Goal: Information Seeking & Learning: Learn about a topic

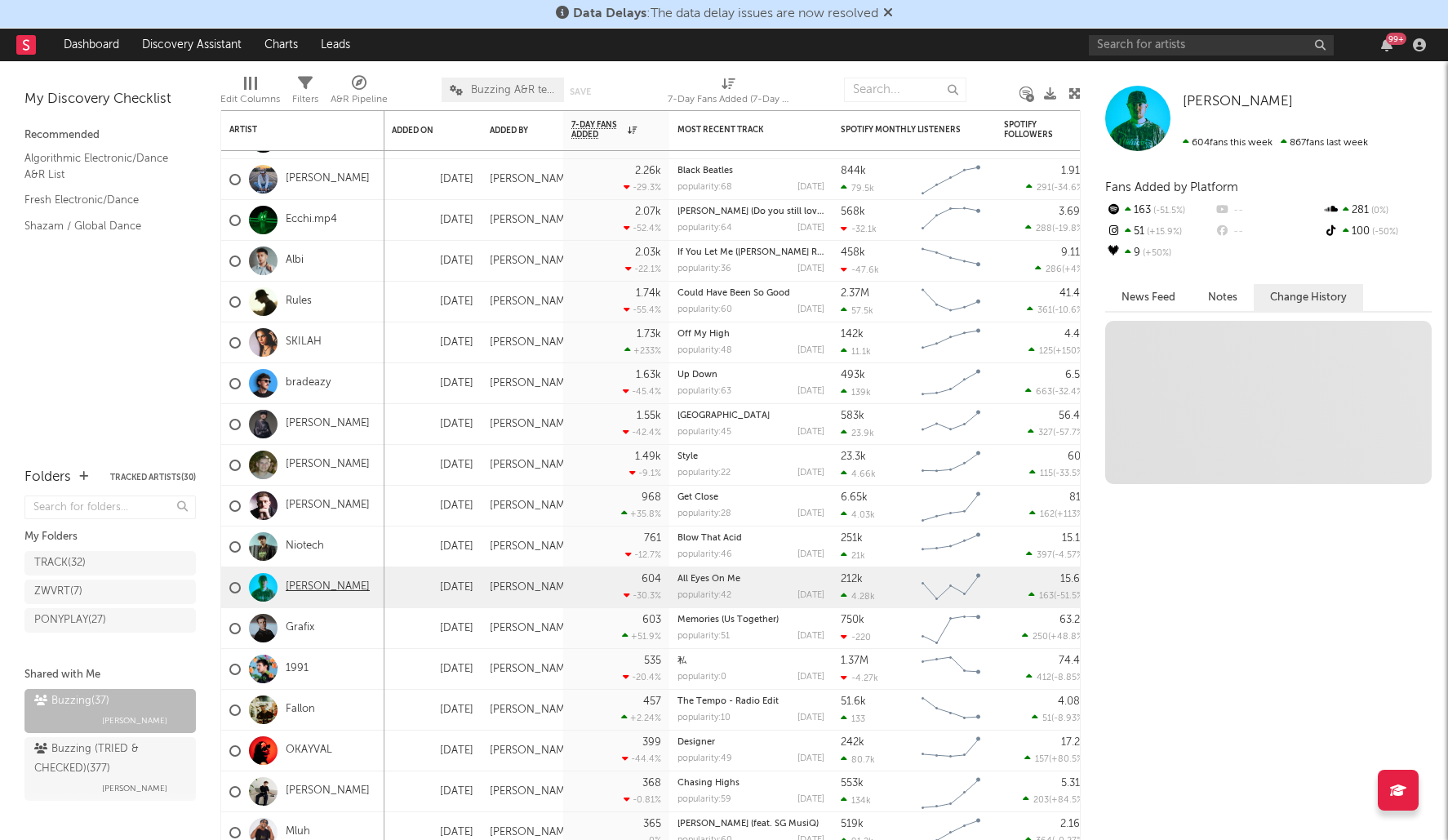
click at [295, 584] on link "[PERSON_NAME]" at bounding box center [327, 587] width 84 height 14
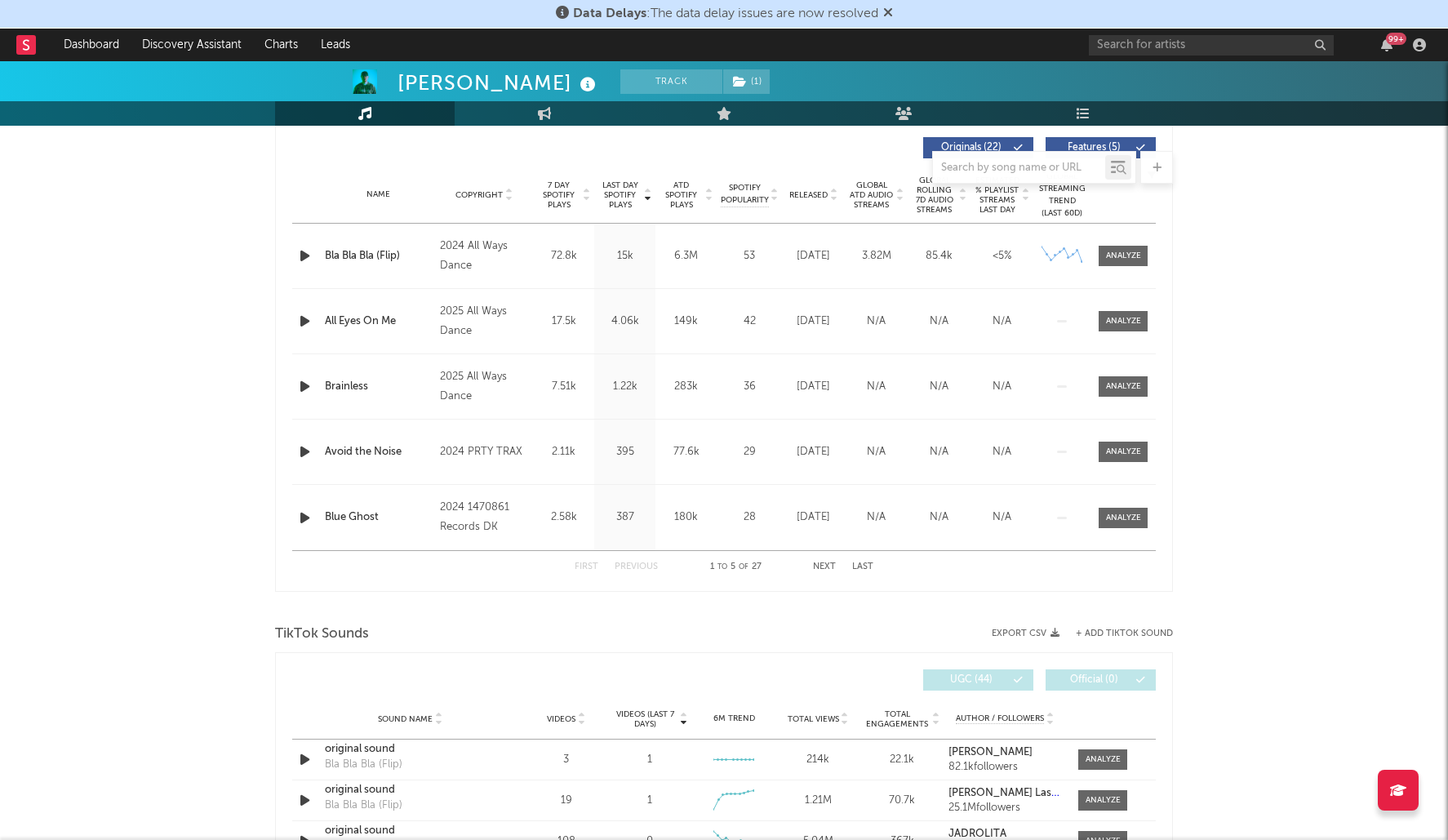
select select "6m"
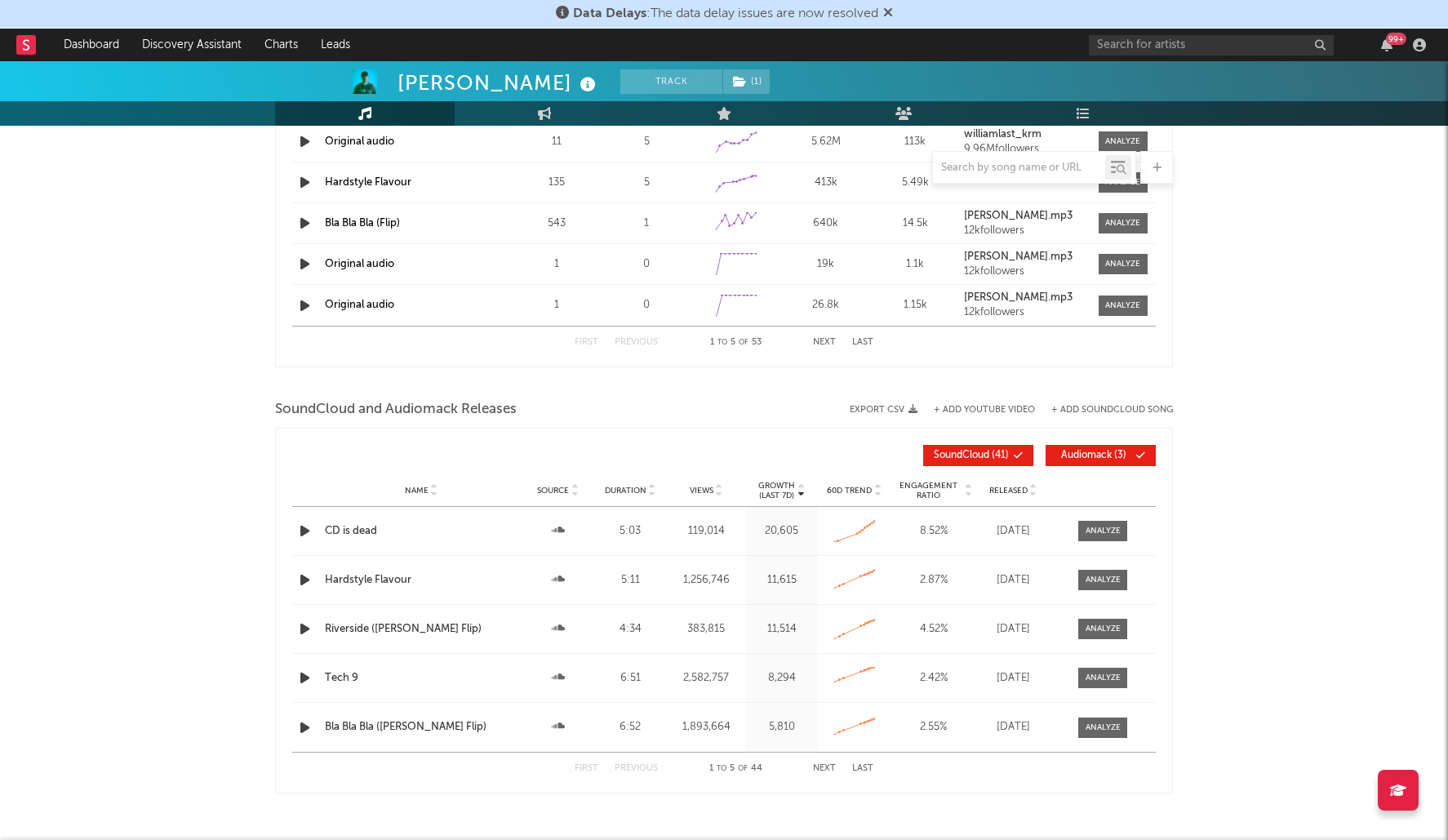
scroll to position [1686, 0]
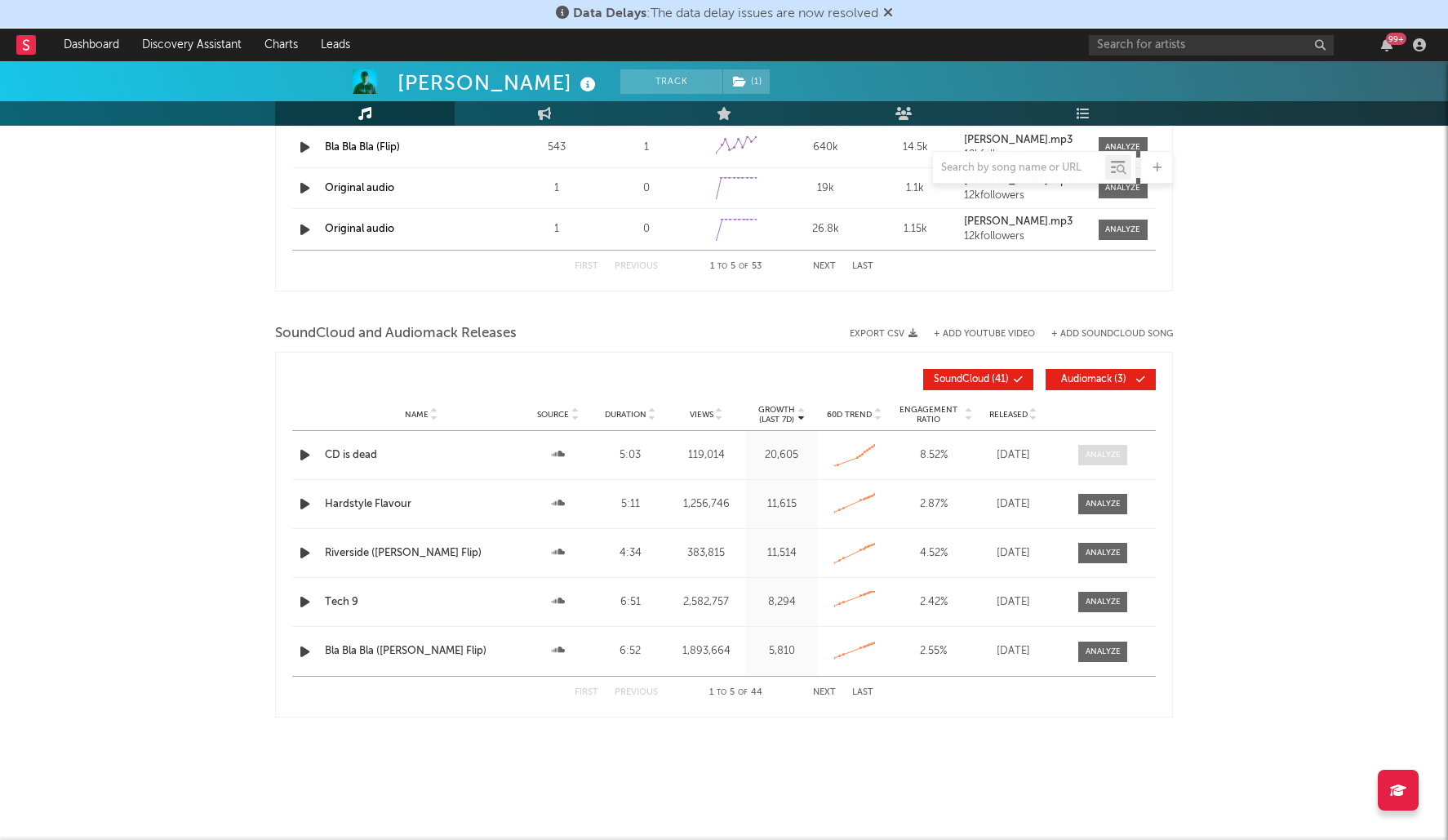
click at [1104, 447] on span at bounding box center [1102, 455] width 49 height 21
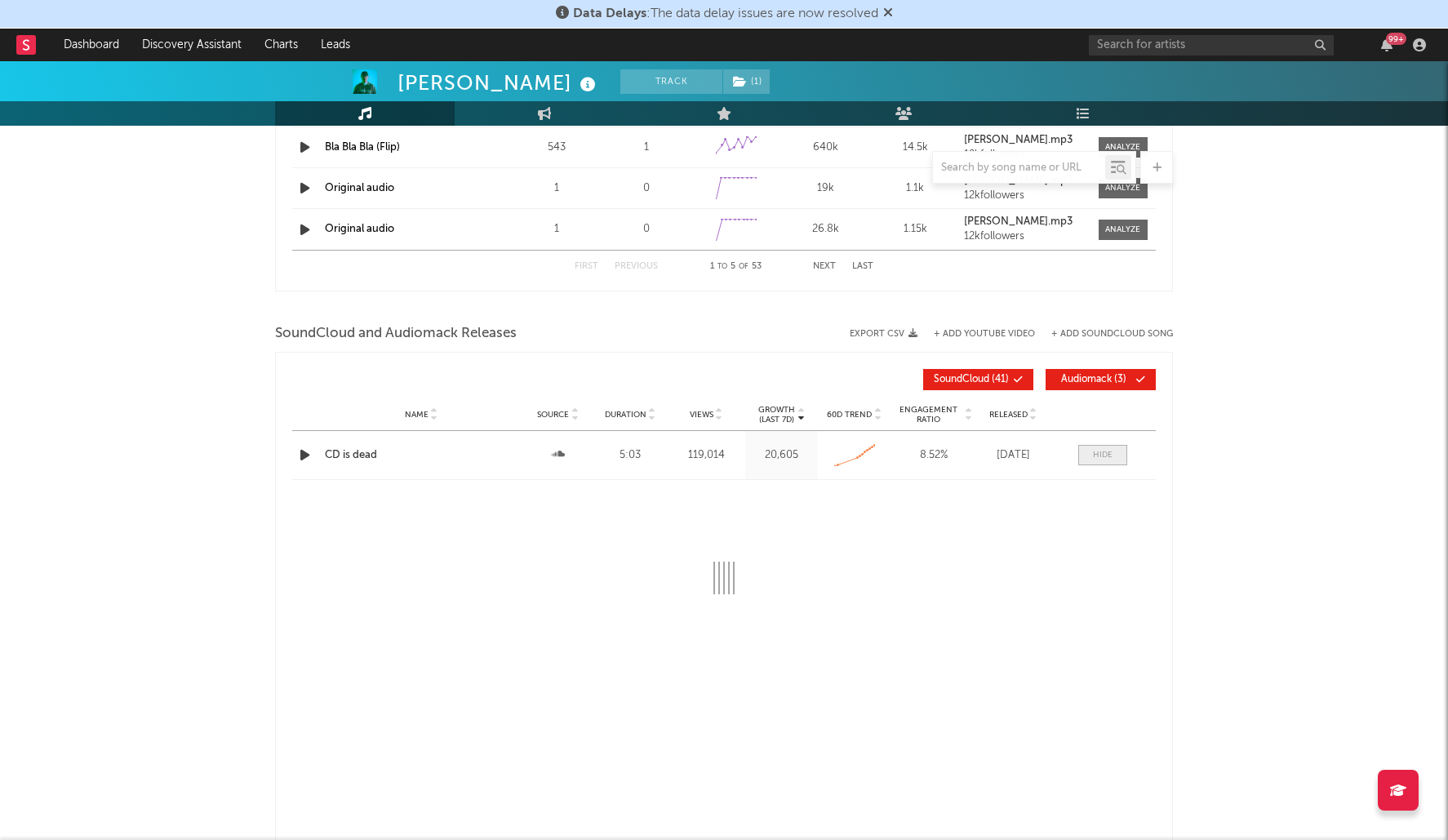
select select "All"
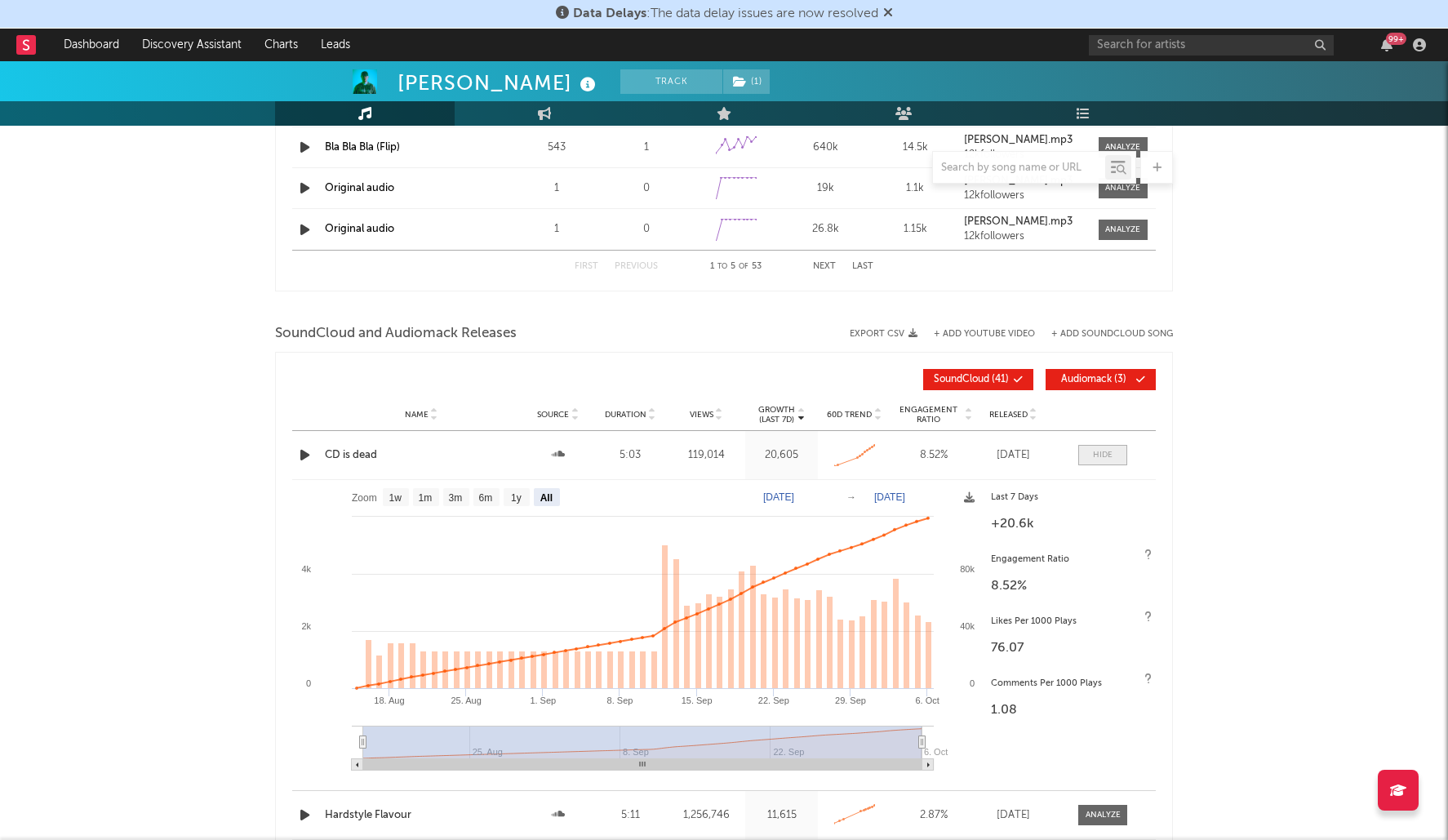
click at [1102, 459] on div at bounding box center [1102, 455] width 20 height 12
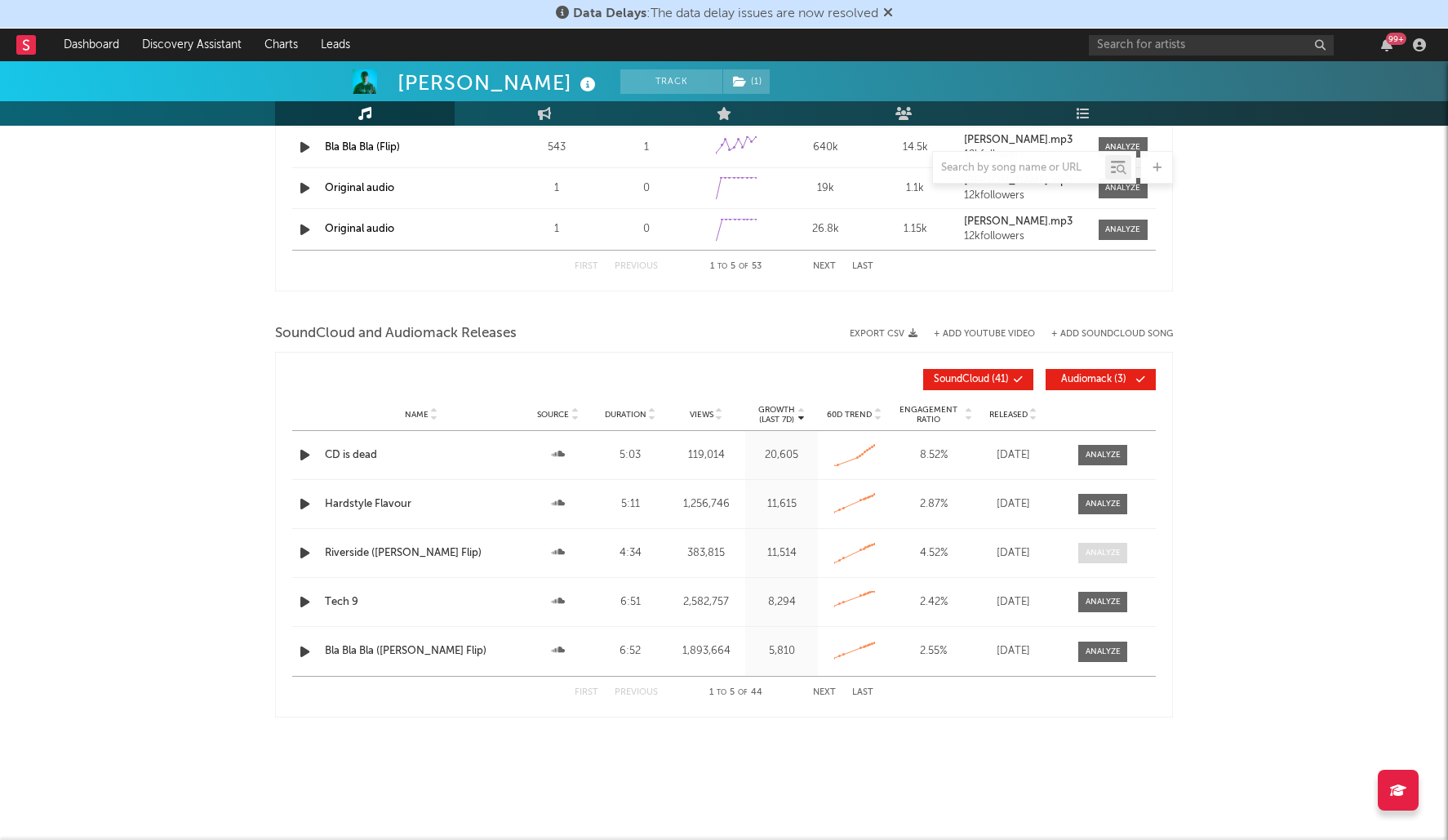
click at [1117, 555] on div at bounding box center [1103, 553] width 35 height 12
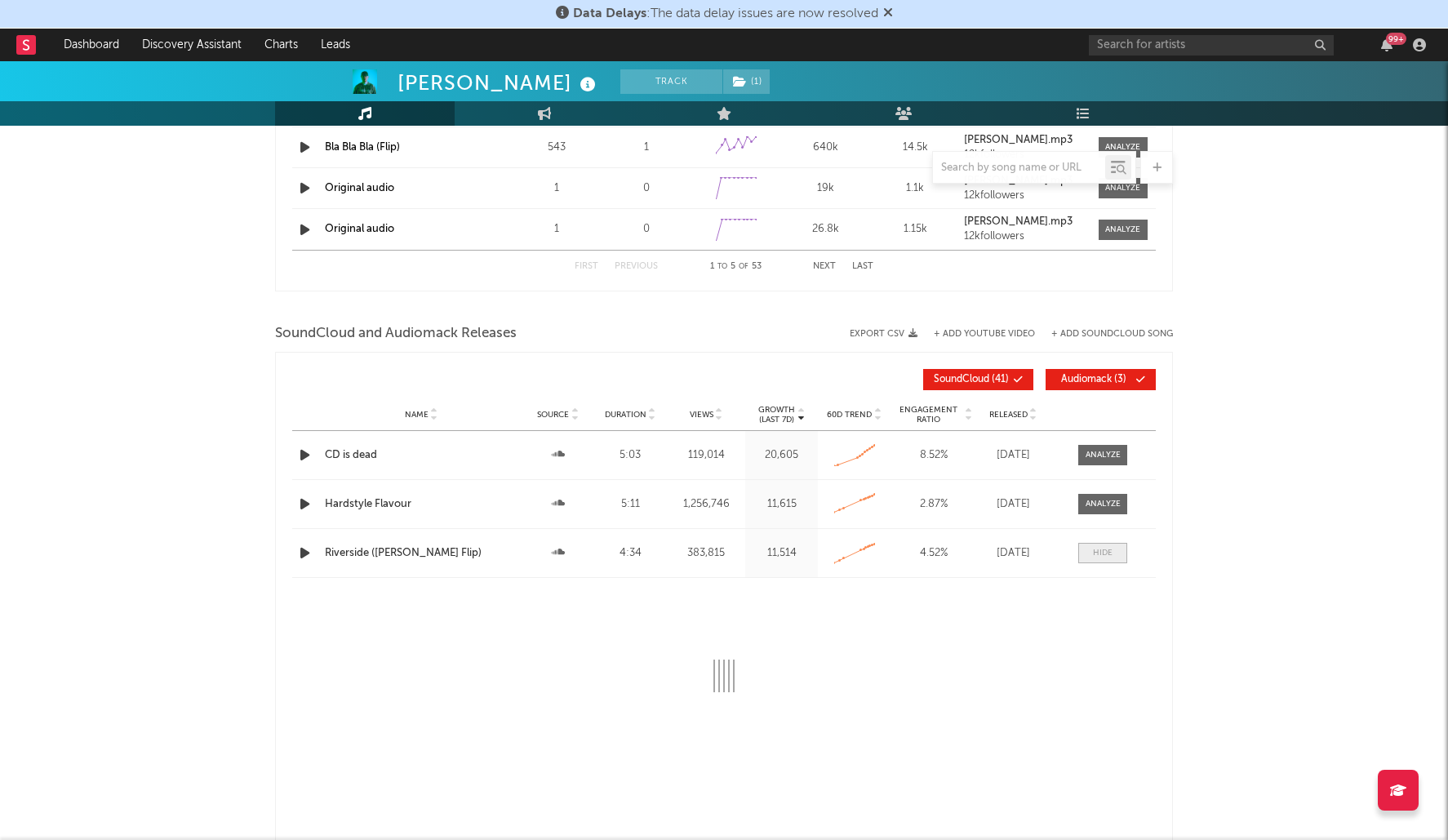
select select "All"
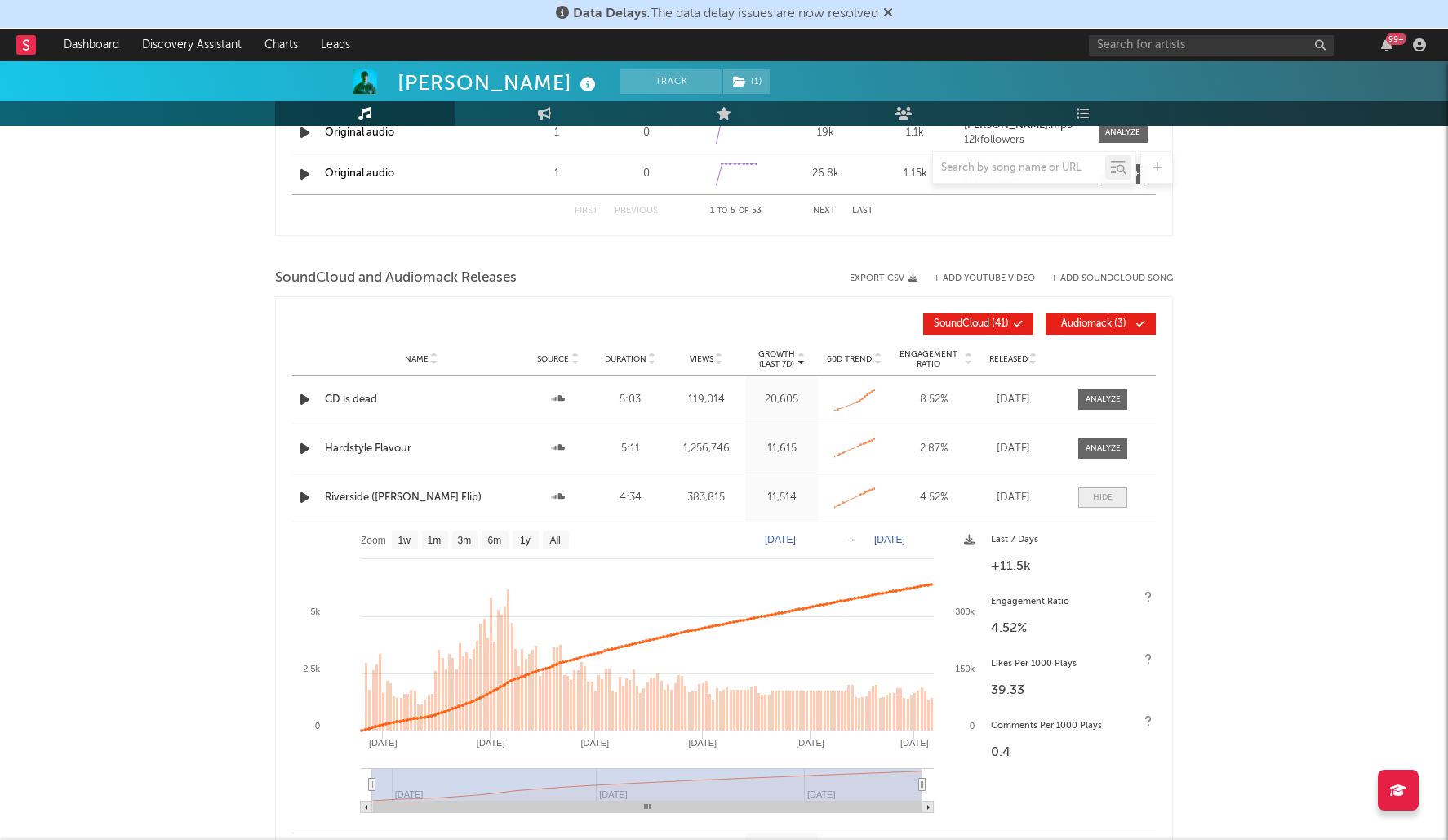
scroll to position [1798, 0]
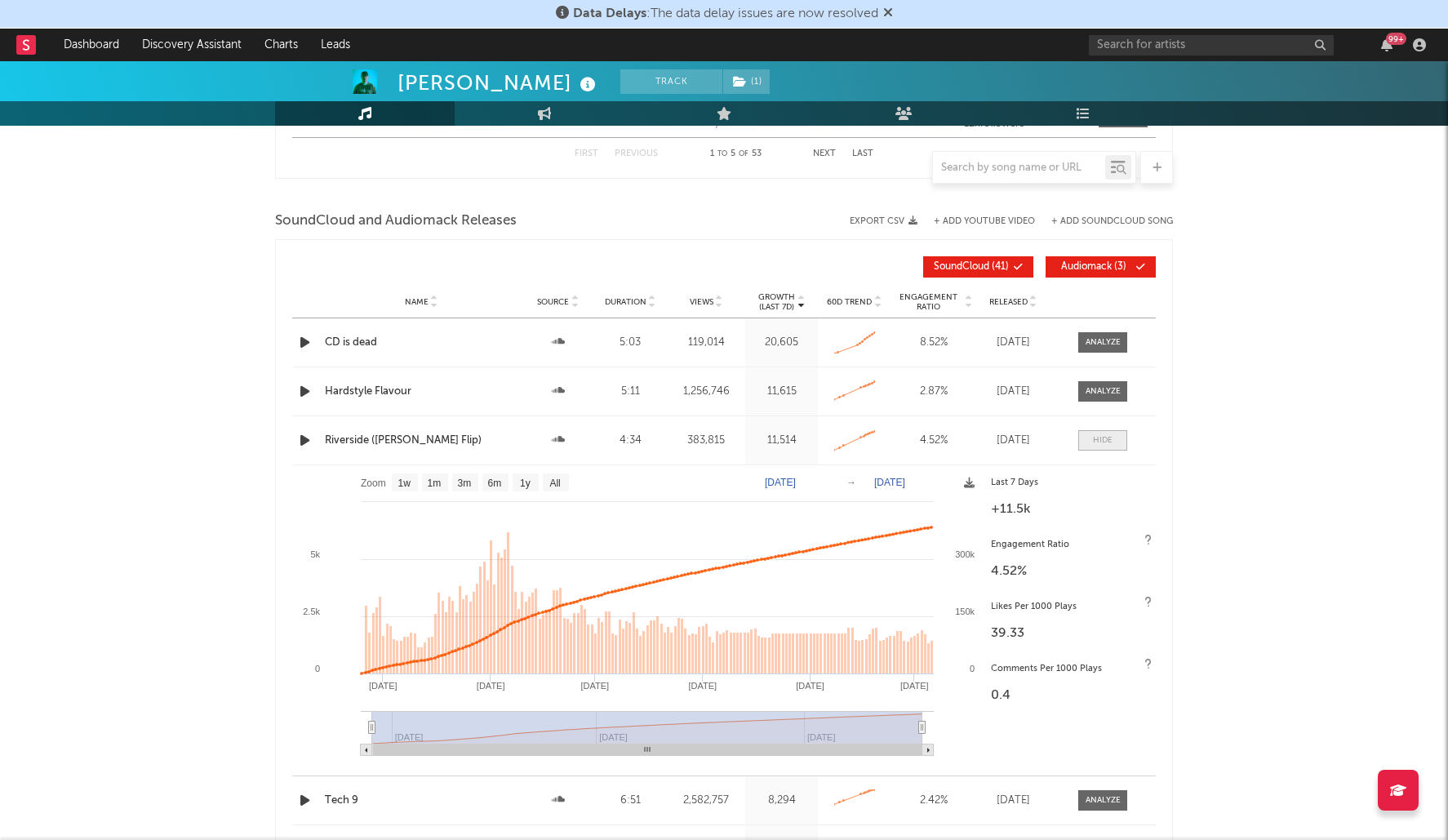
click at [1114, 440] on span at bounding box center [1102, 440] width 49 height 21
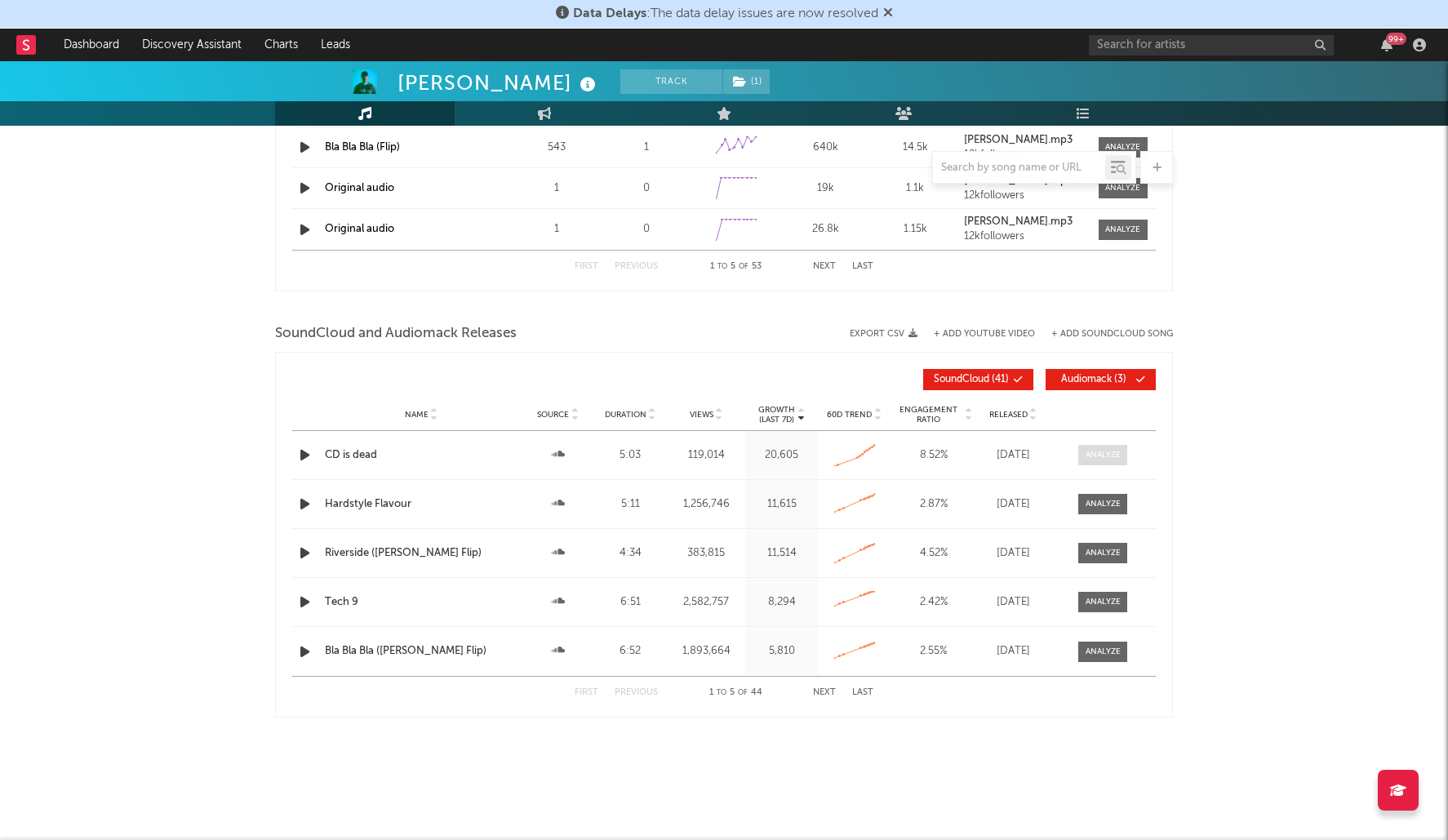
click at [1110, 447] on span at bounding box center [1102, 455] width 49 height 21
select select "All"
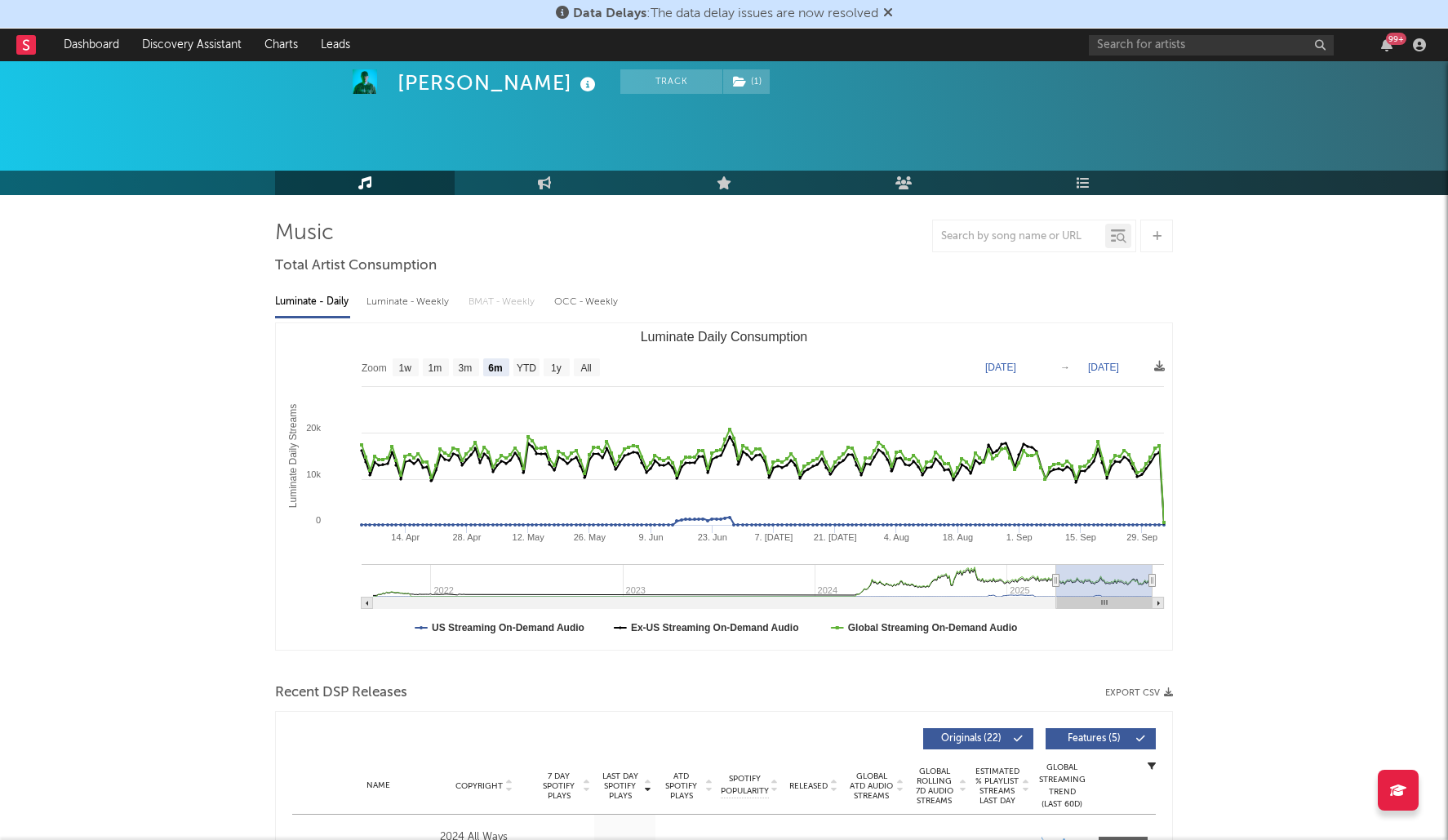
scroll to position [0, 0]
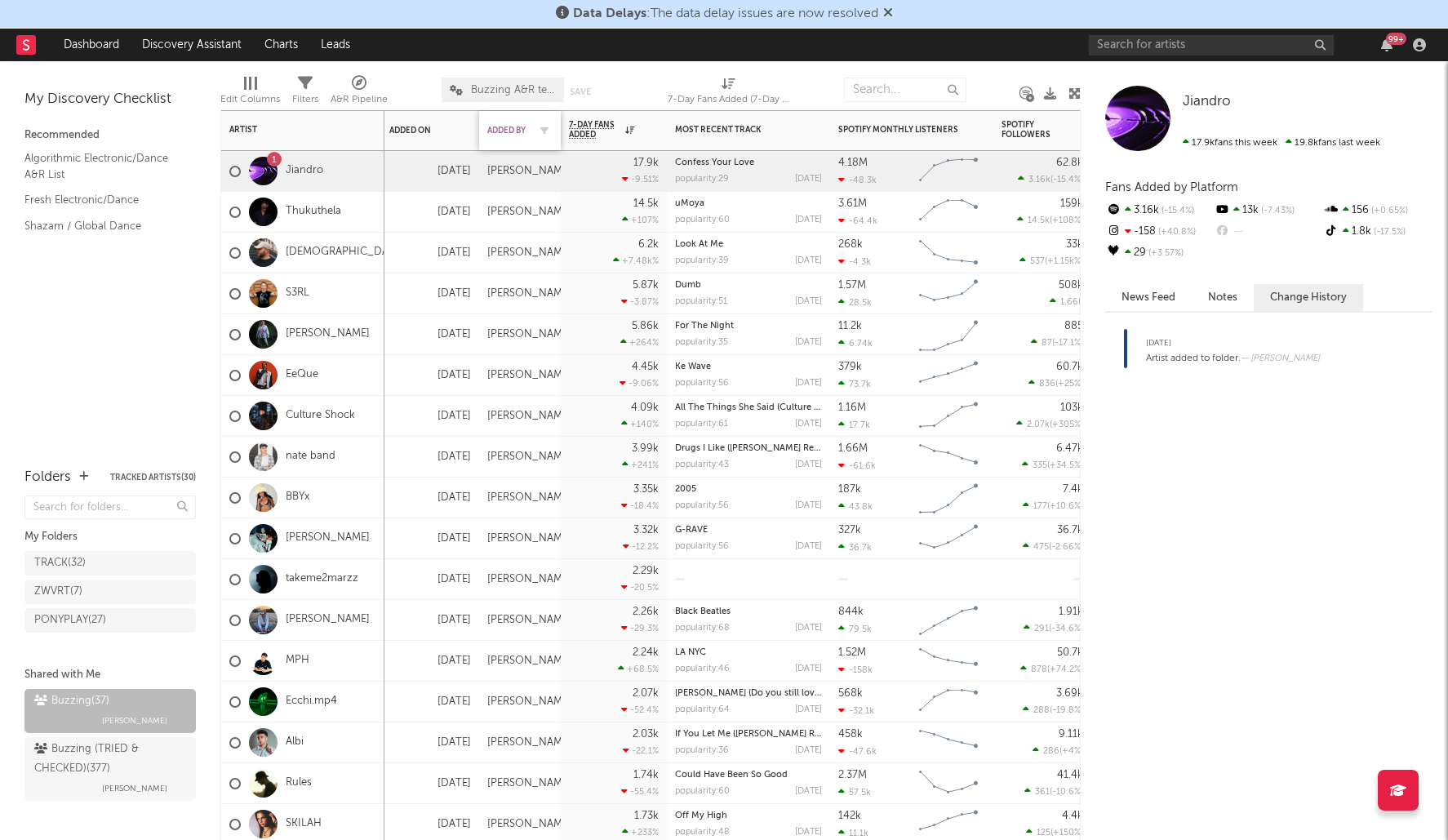
click at [507, 126] on div "Added By" at bounding box center [507, 131] width 41 height 10
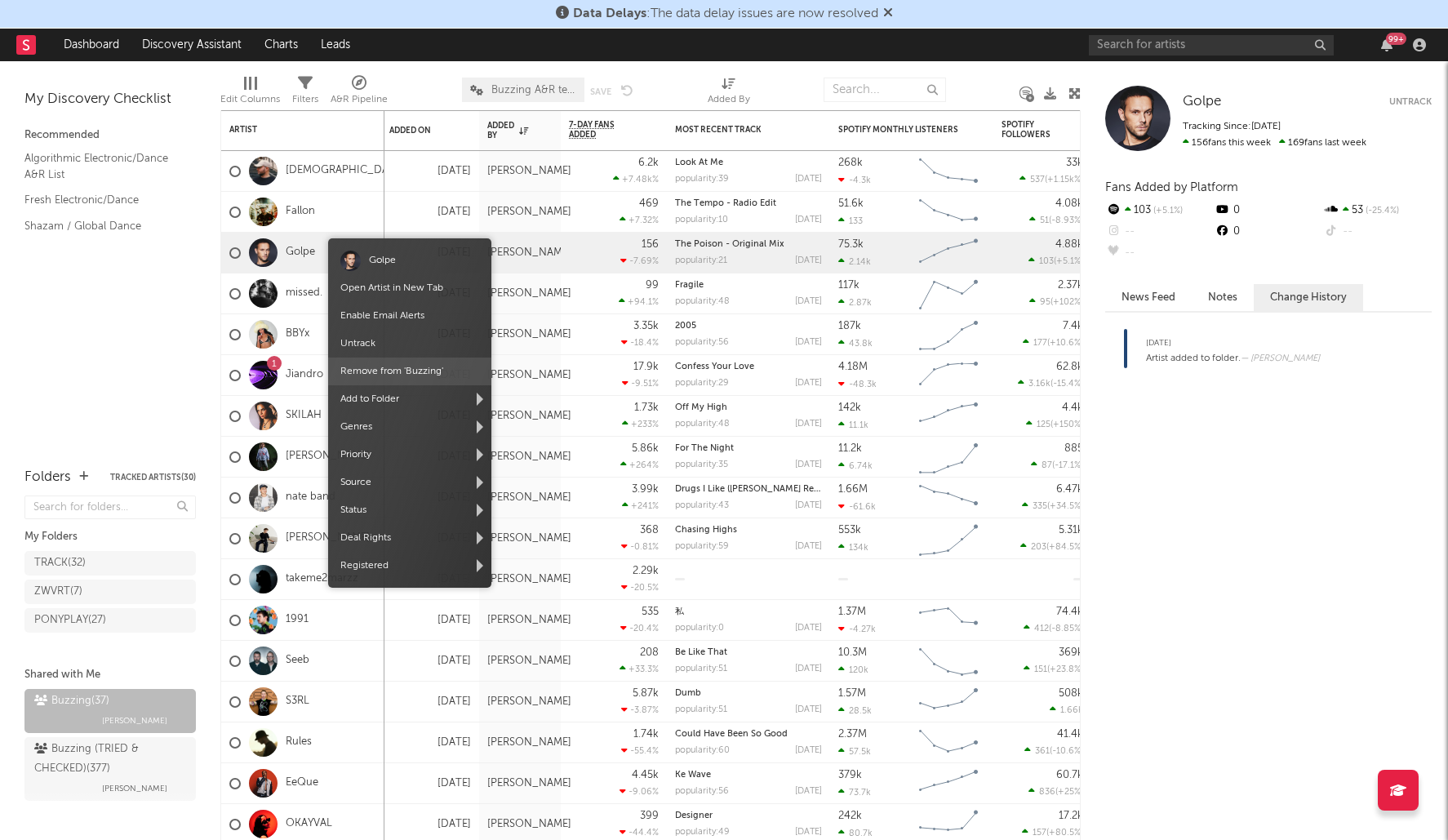
click at [411, 380] on span "Remove from ' Buzzing '" at bounding box center [410, 370] width 163 height 27
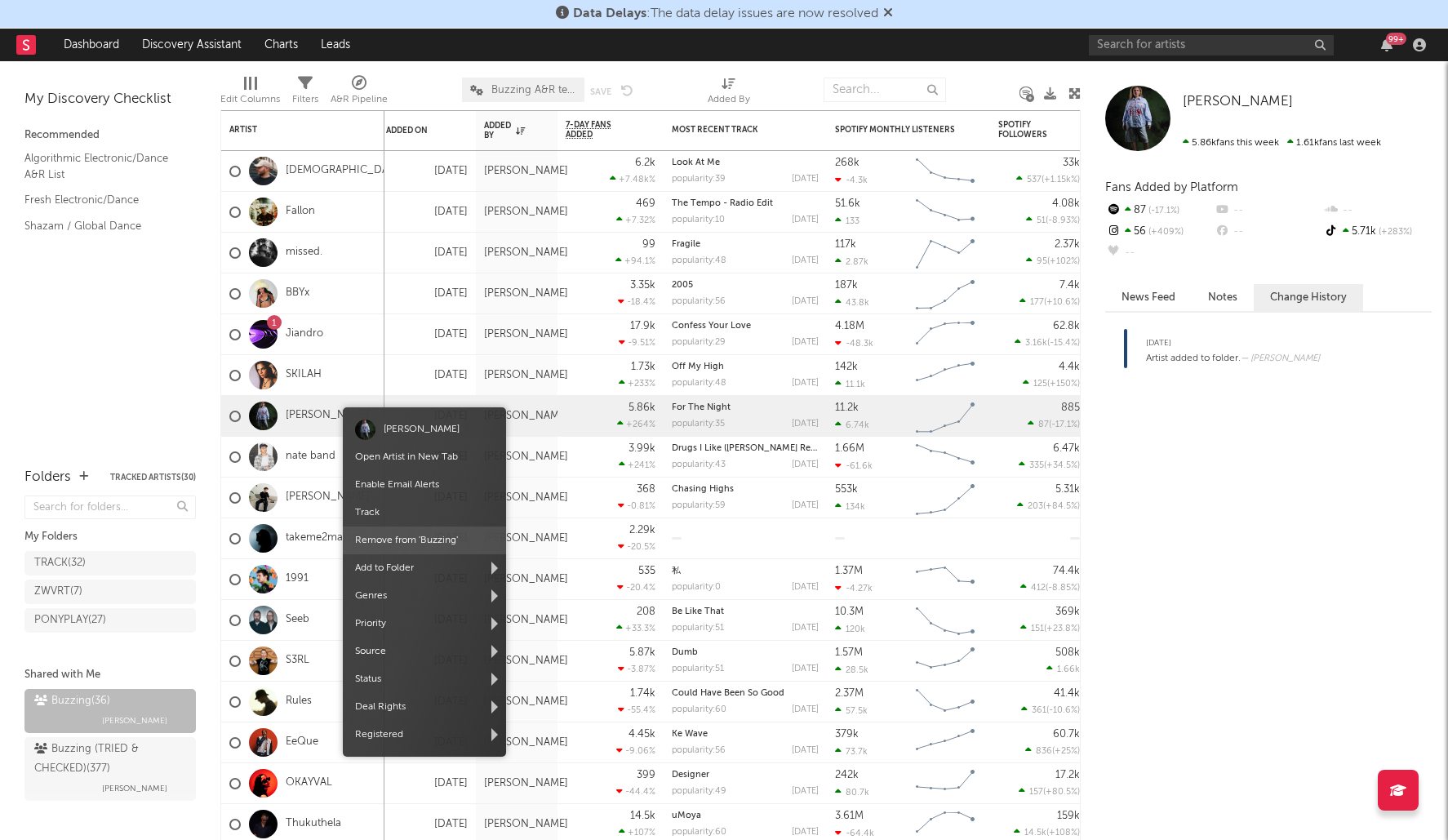
drag, startPoint x: 433, startPoint y: 537, endPoint x: 689, endPoint y: 266, distance: 372.8
click at [433, 537] on span "Remove from ' Buzzing '" at bounding box center [425, 539] width 163 height 27
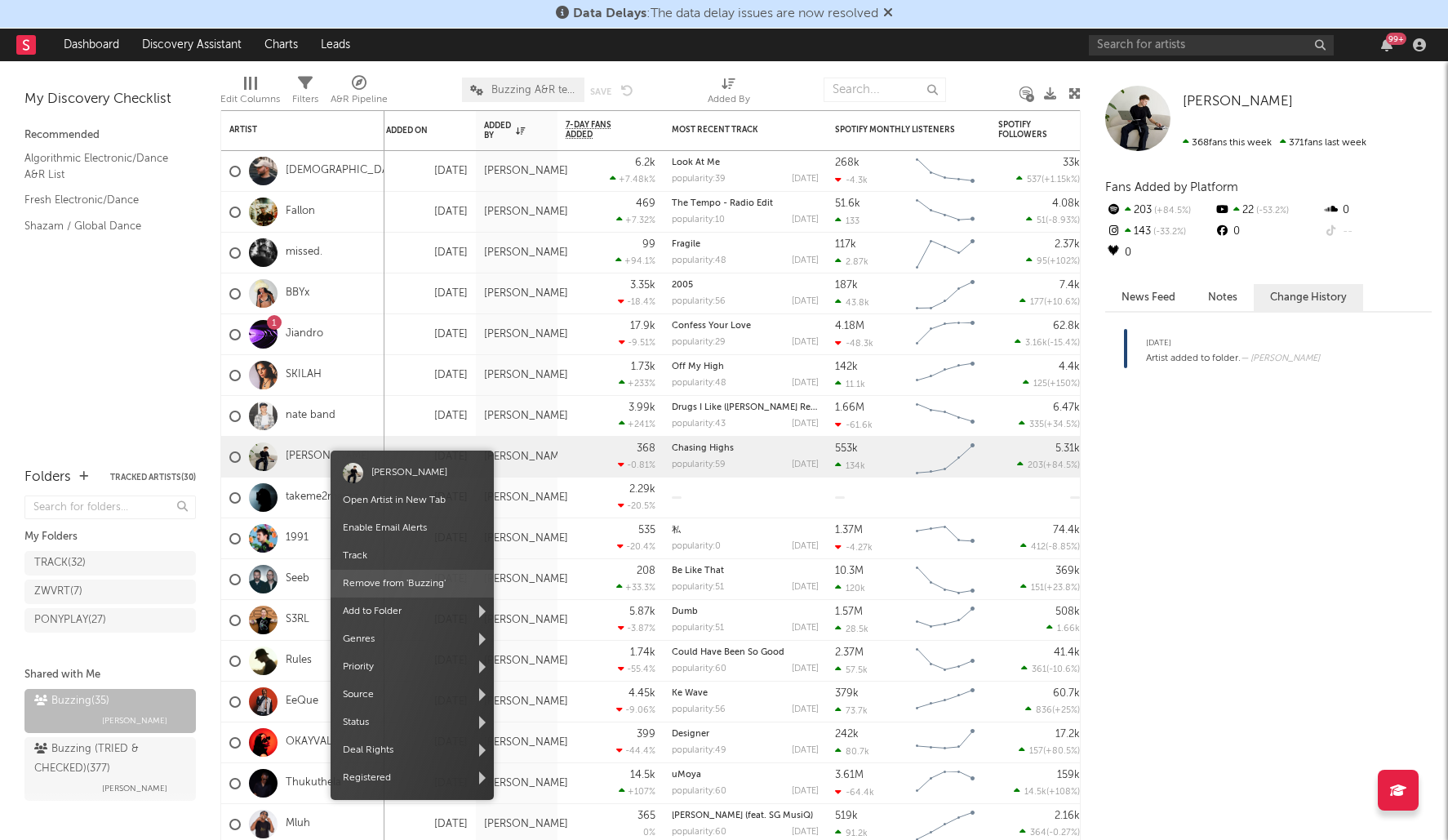
click at [444, 584] on span "Remove from ' Buzzing '" at bounding box center [412, 583] width 163 height 27
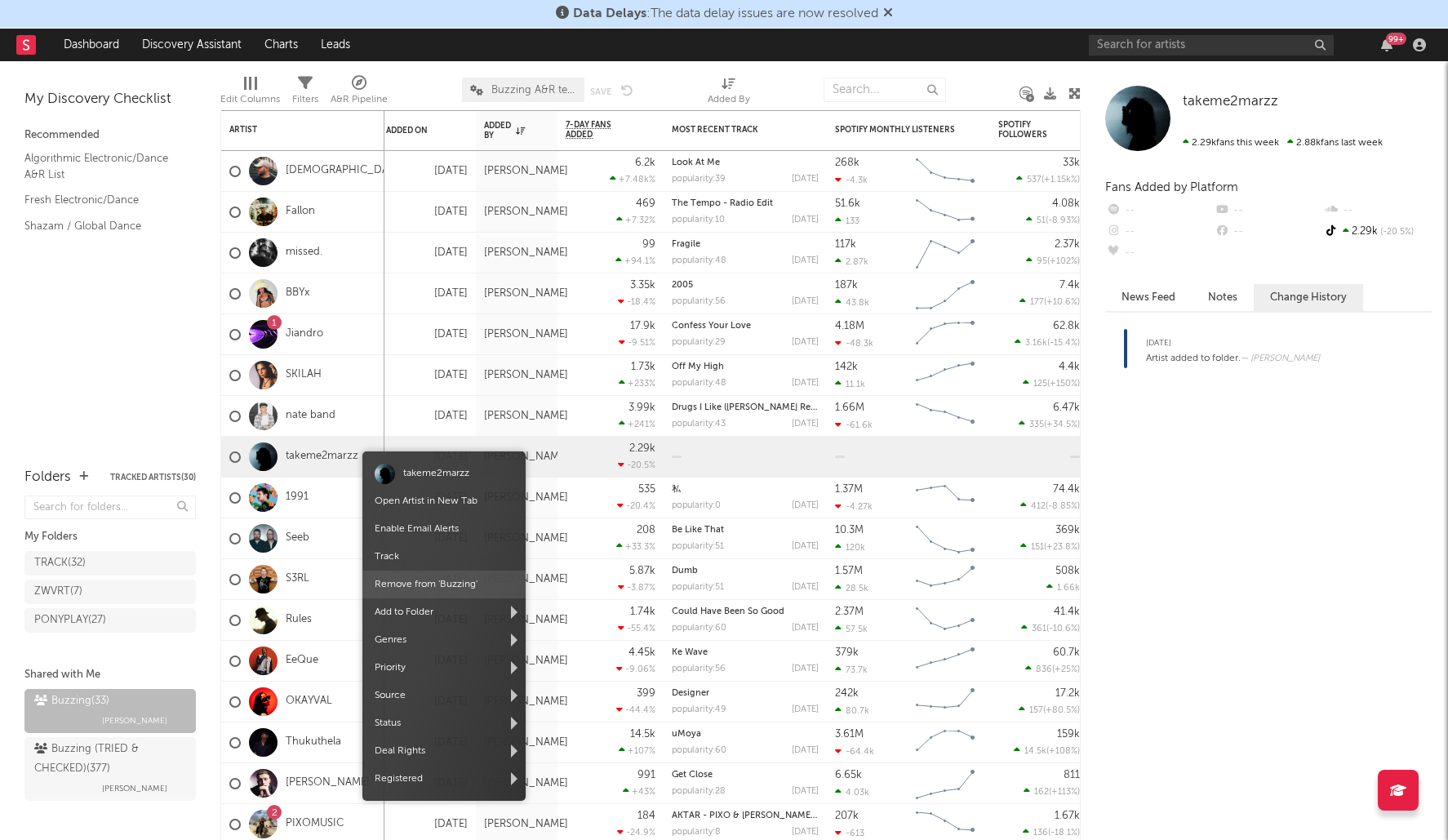
click at [480, 579] on span "Remove from ' Buzzing '" at bounding box center [444, 584] width 163 height 27
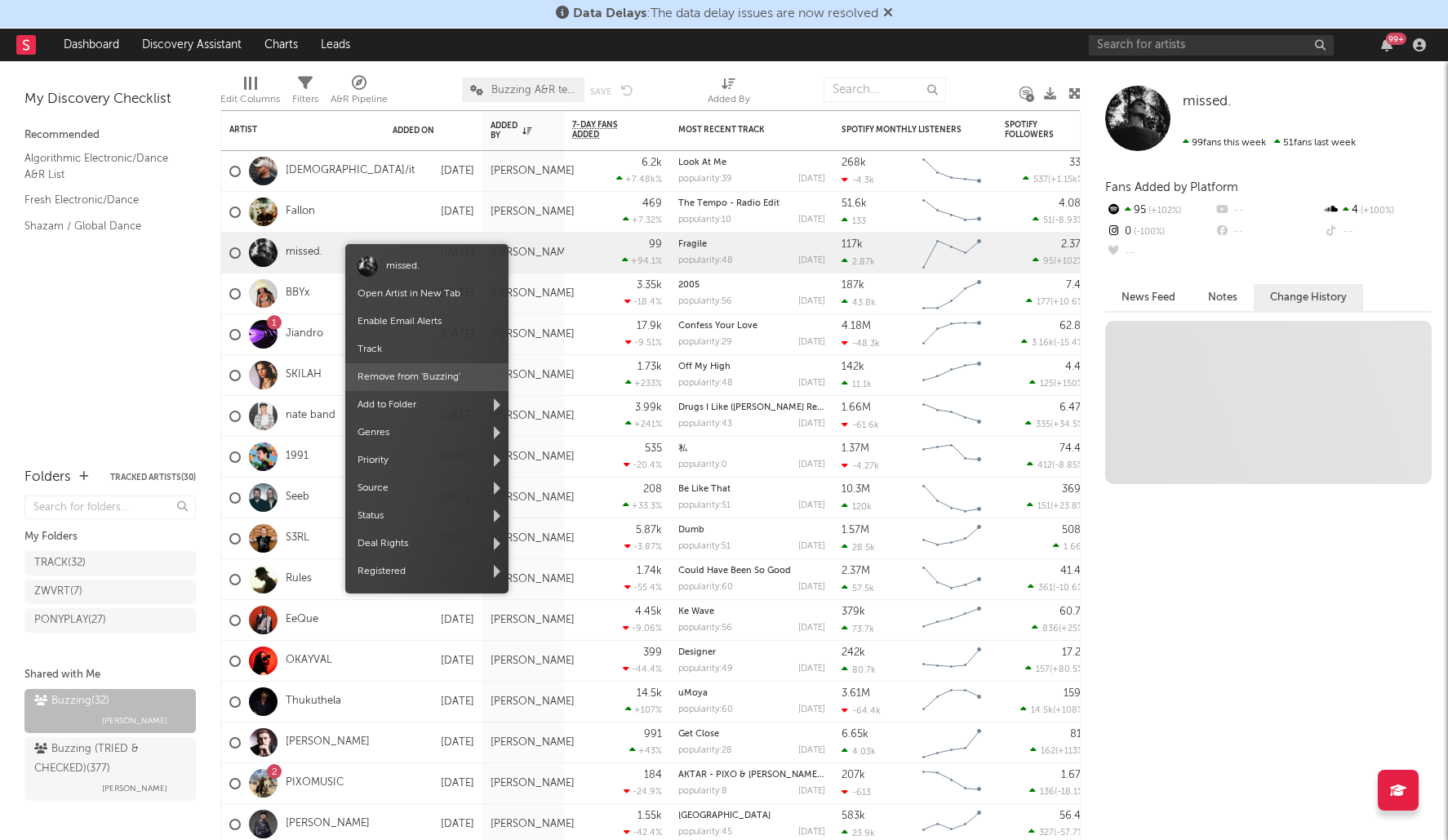
click at [445, 381] on span "Remove from ' Buzzing '" at bounding box center [427, 376] width 163 height 27
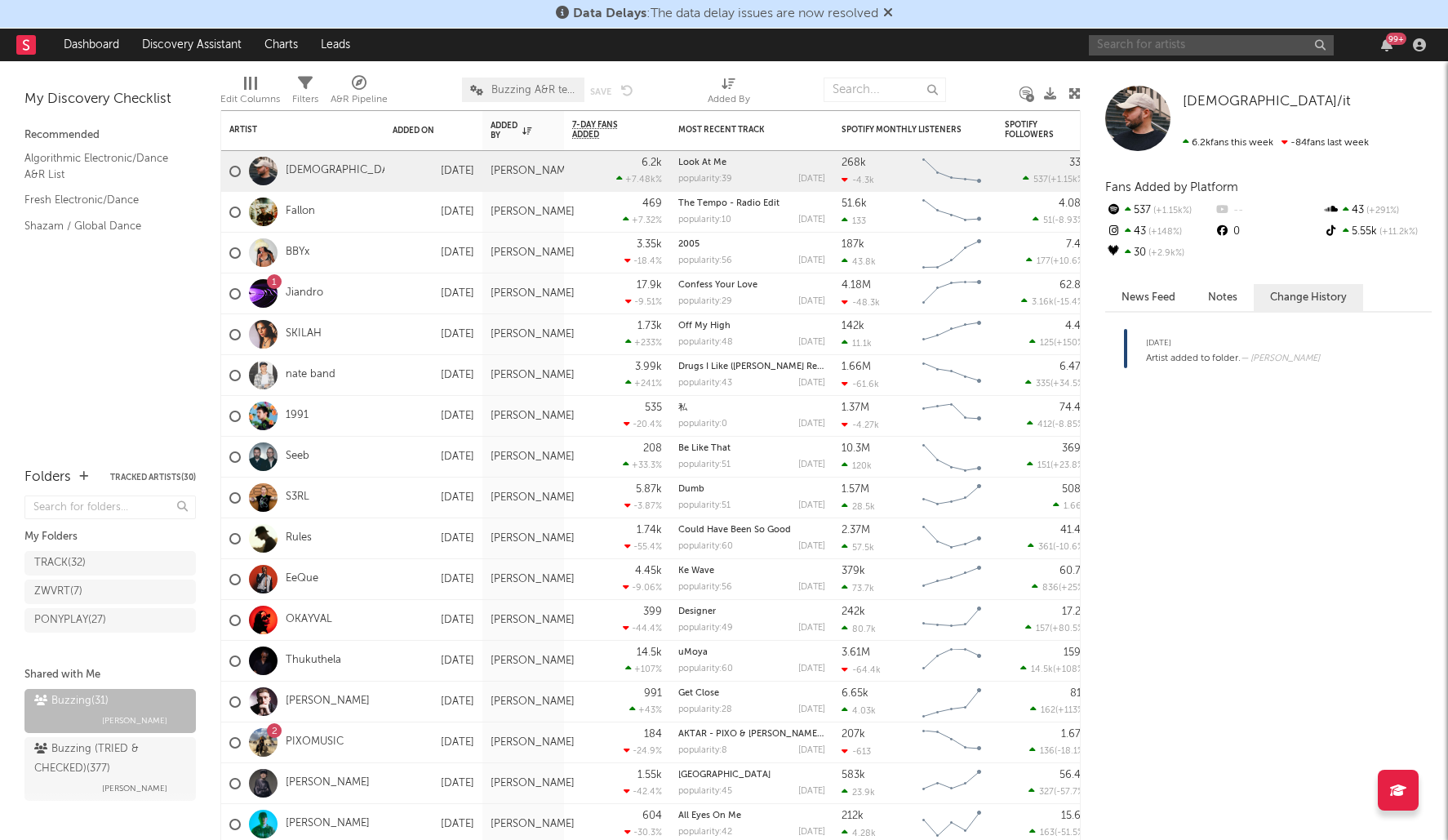
click at [1195, 52] on input "text" at bounding box center [1212, 45] width 245 height 21
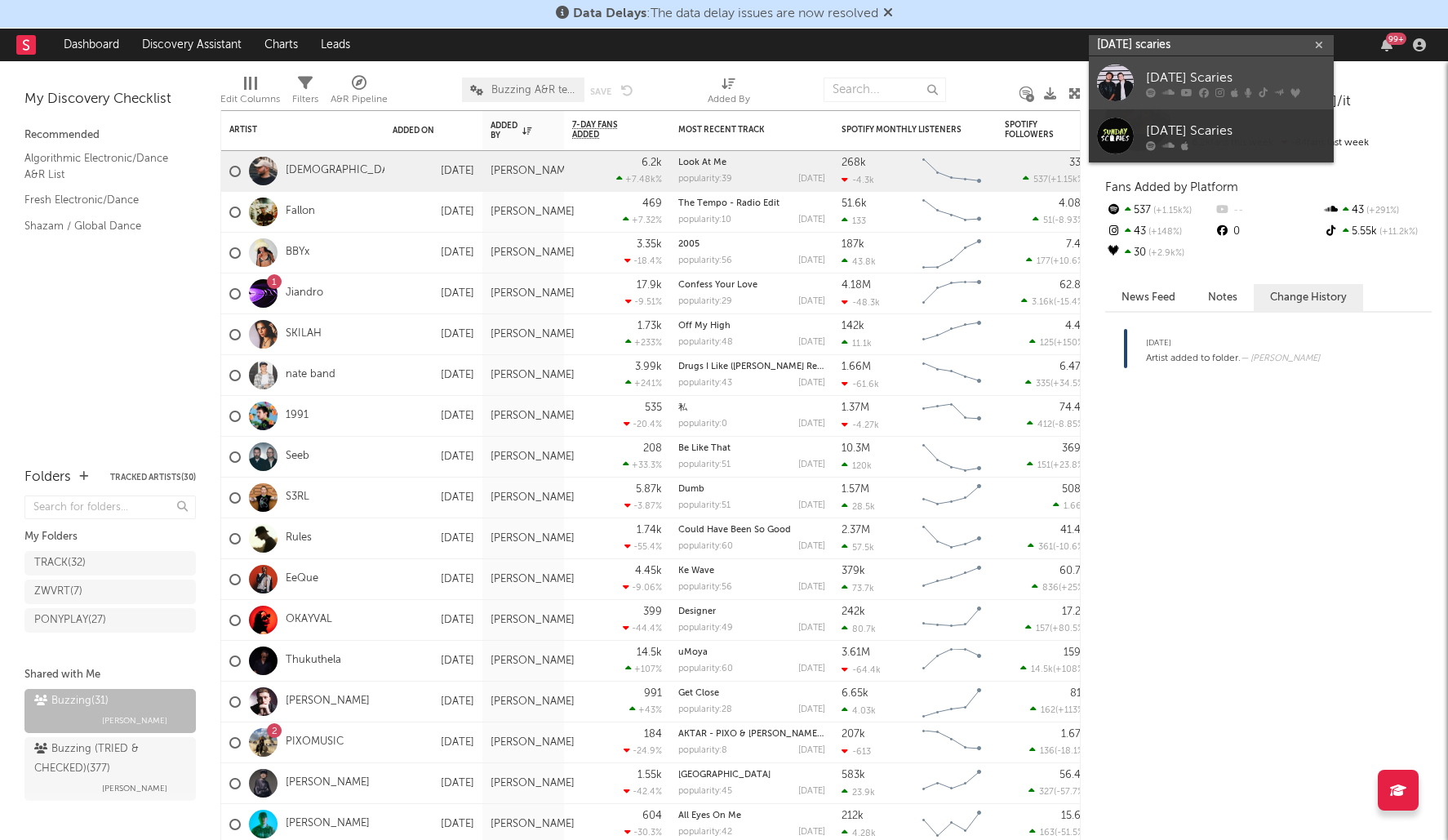
type input "[DATE] scaries"
click at [1212, 72] on div "[DATE] Scaries" at bounding box center [1236, 77] width 180 height 20
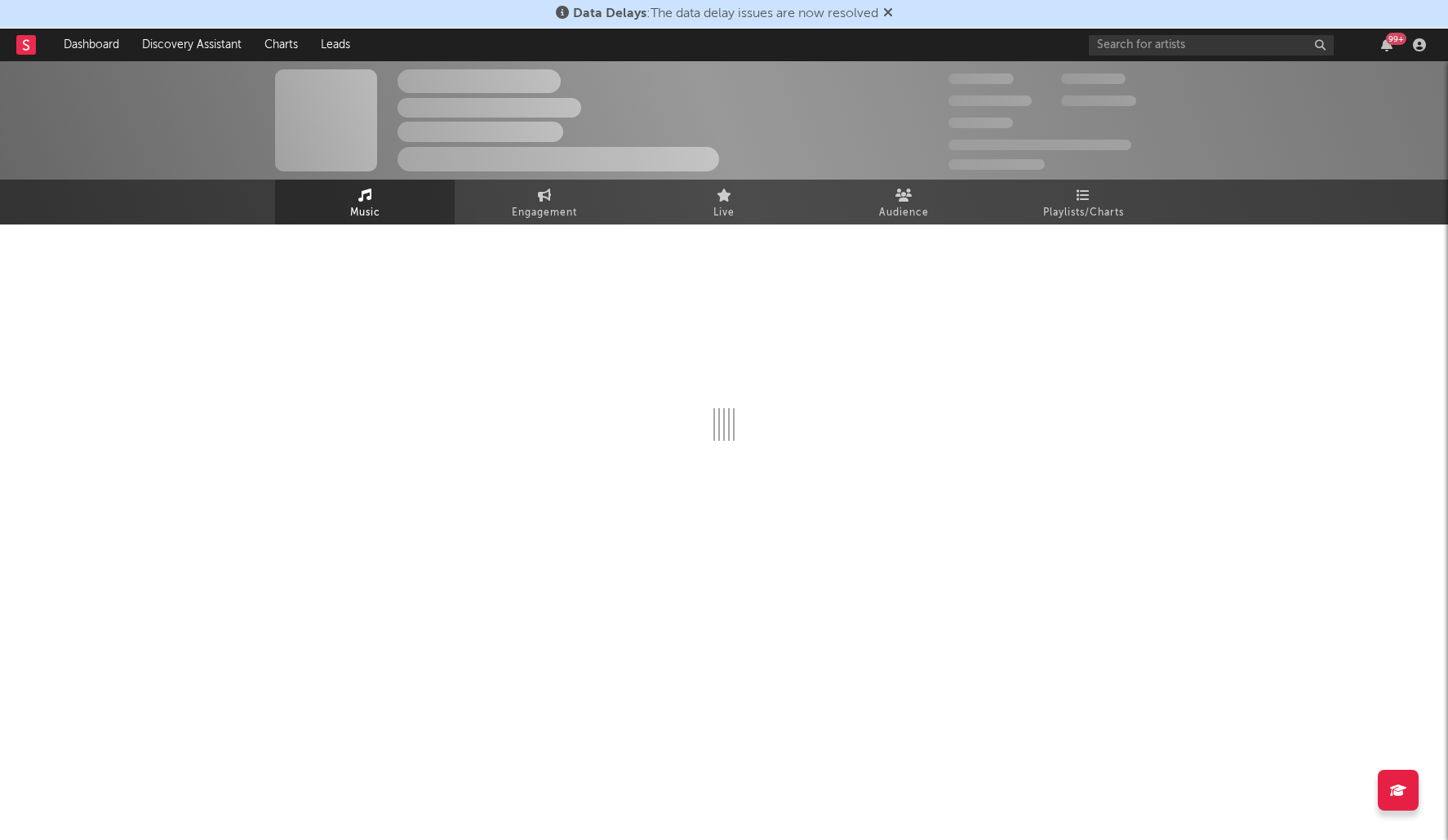
select select "6m"
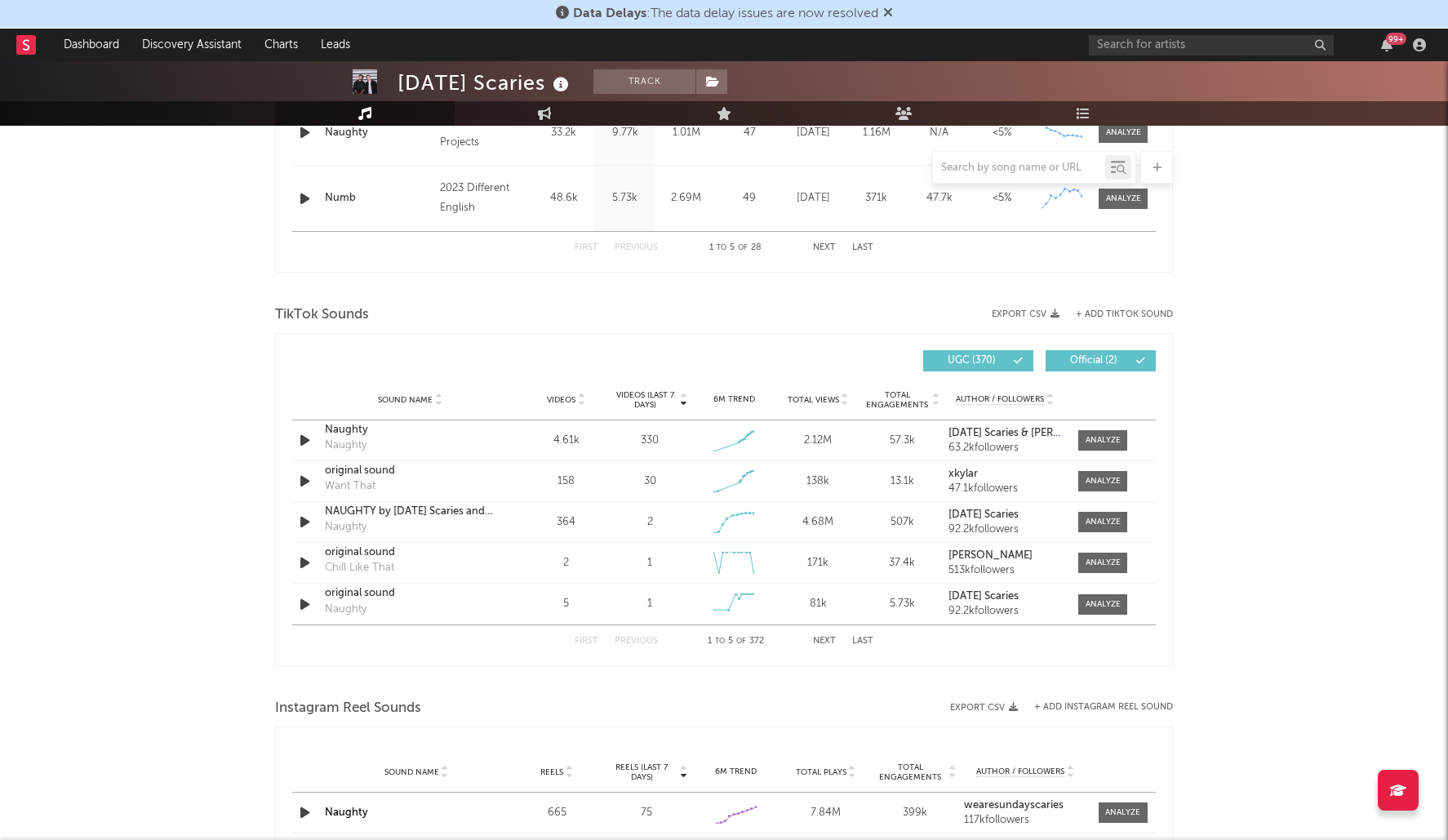
scroll to position [958, 0]
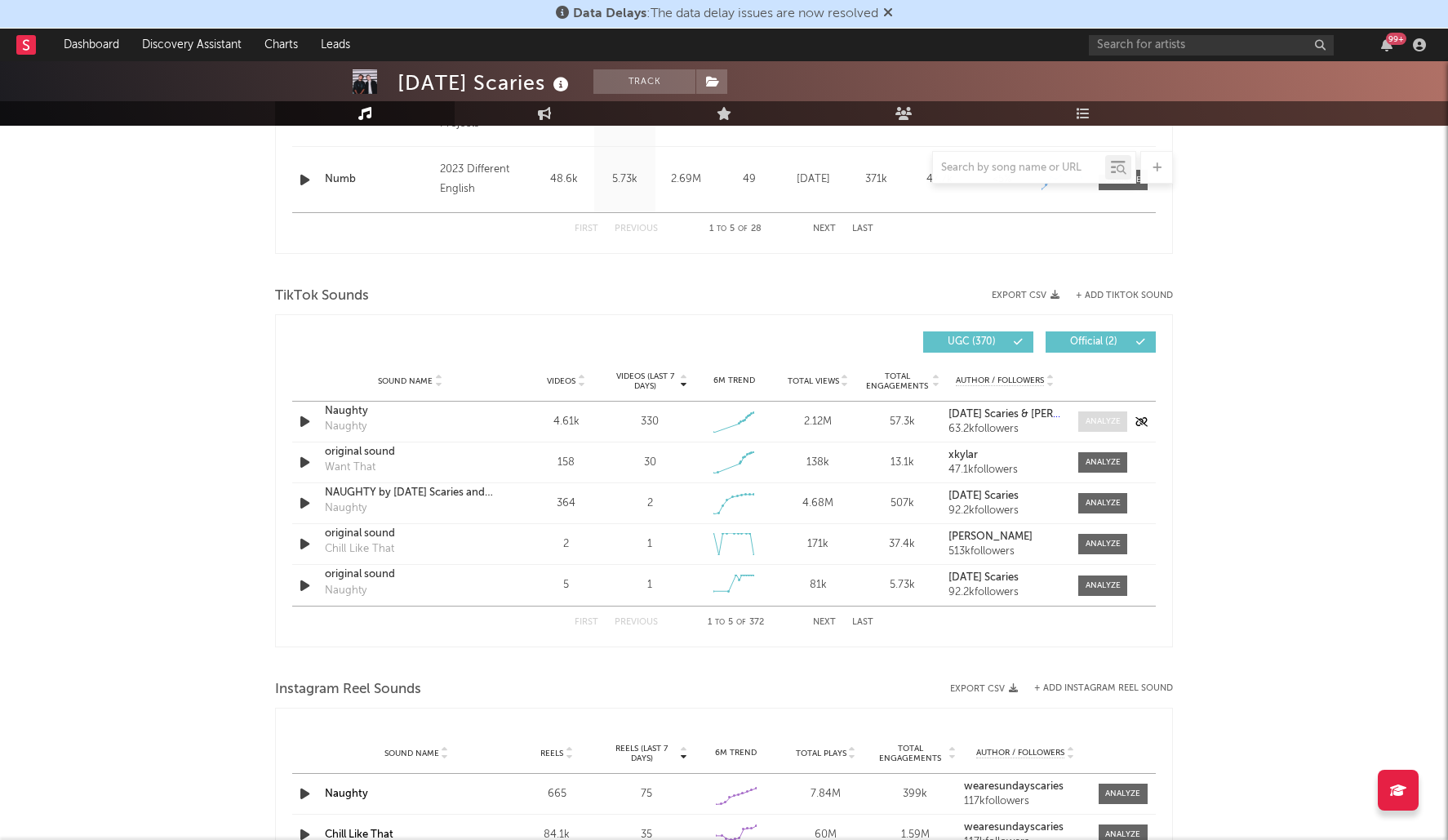
click at [1112, 421] on div at bounding box center [1103, 421] width 35 height 12
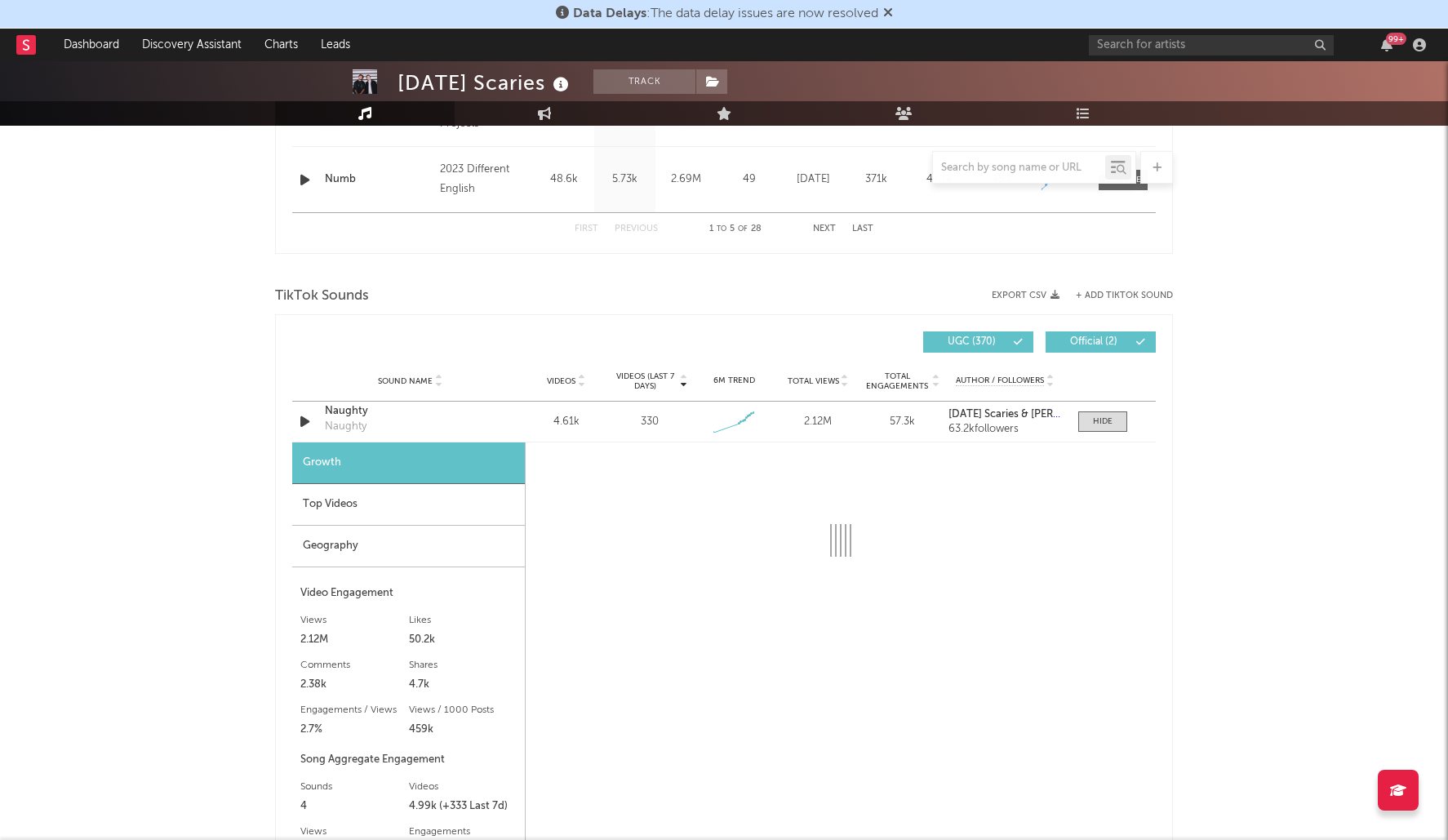
select select "1w"
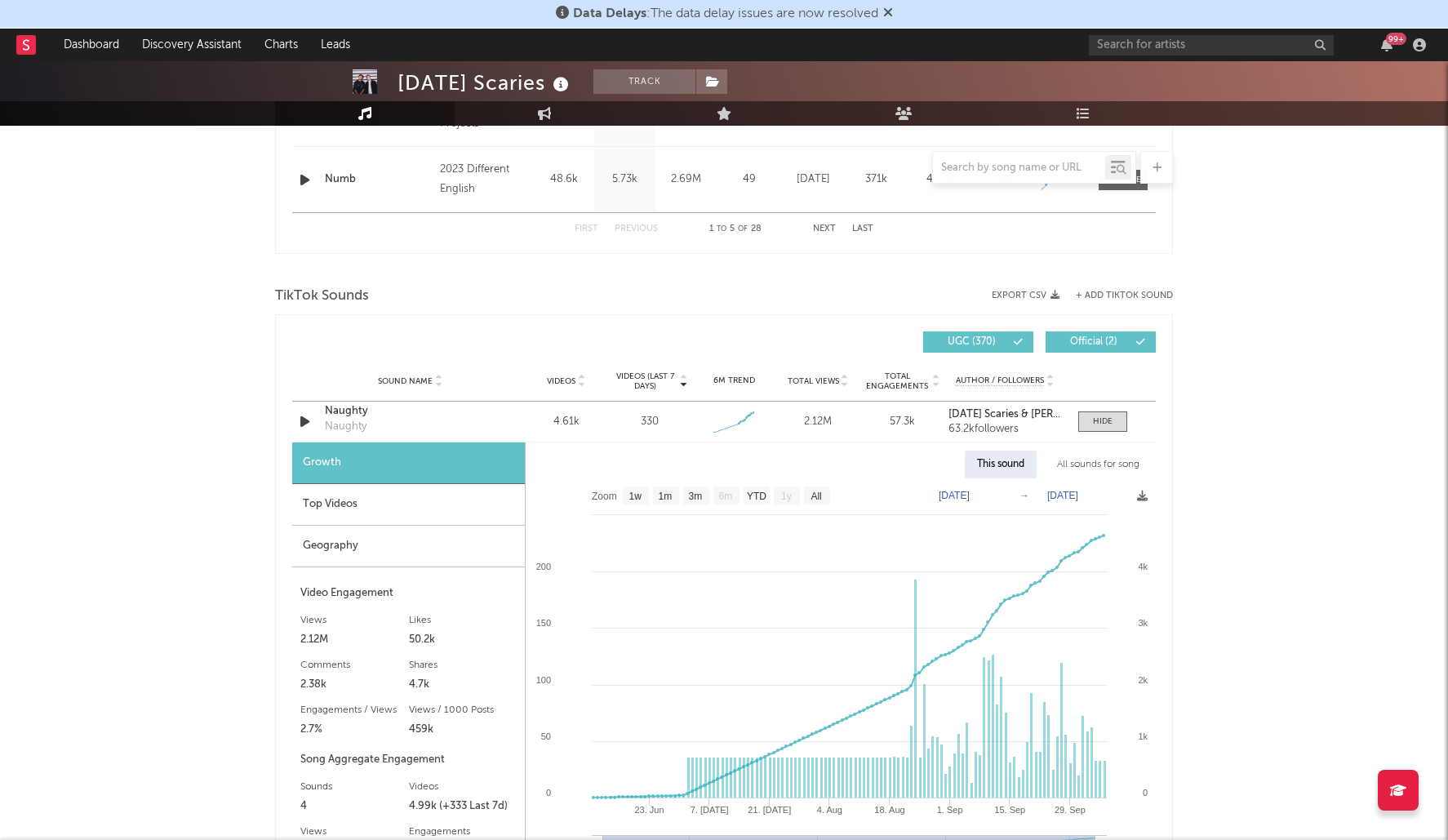
click at [387, 500] on div "Top Videos" at bounding box center [408, 504] width 232 height 42
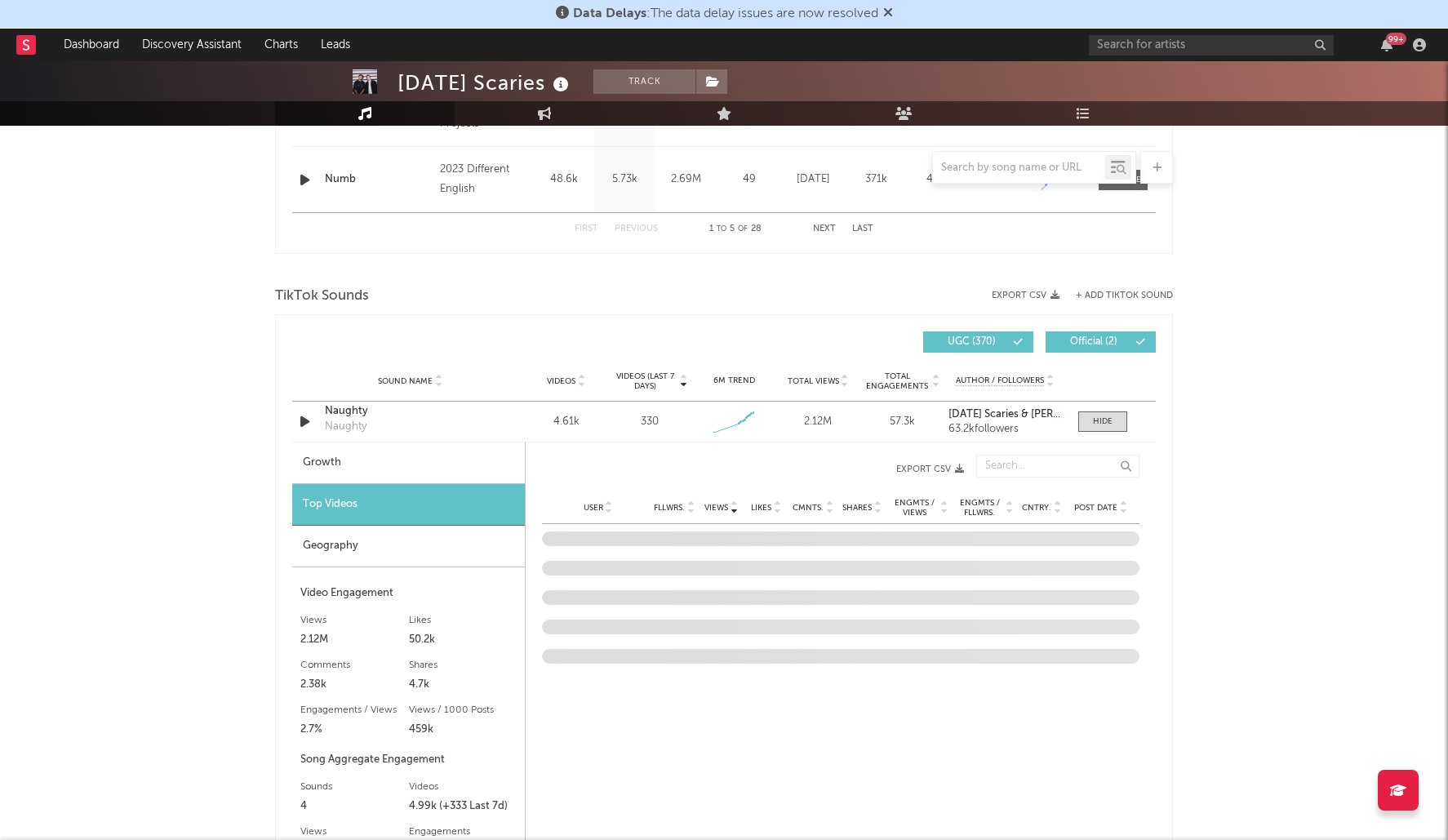
click at [420, 465] on div "Growth" at bounding box center [408, 463] width 232 height 42
select select "1w"
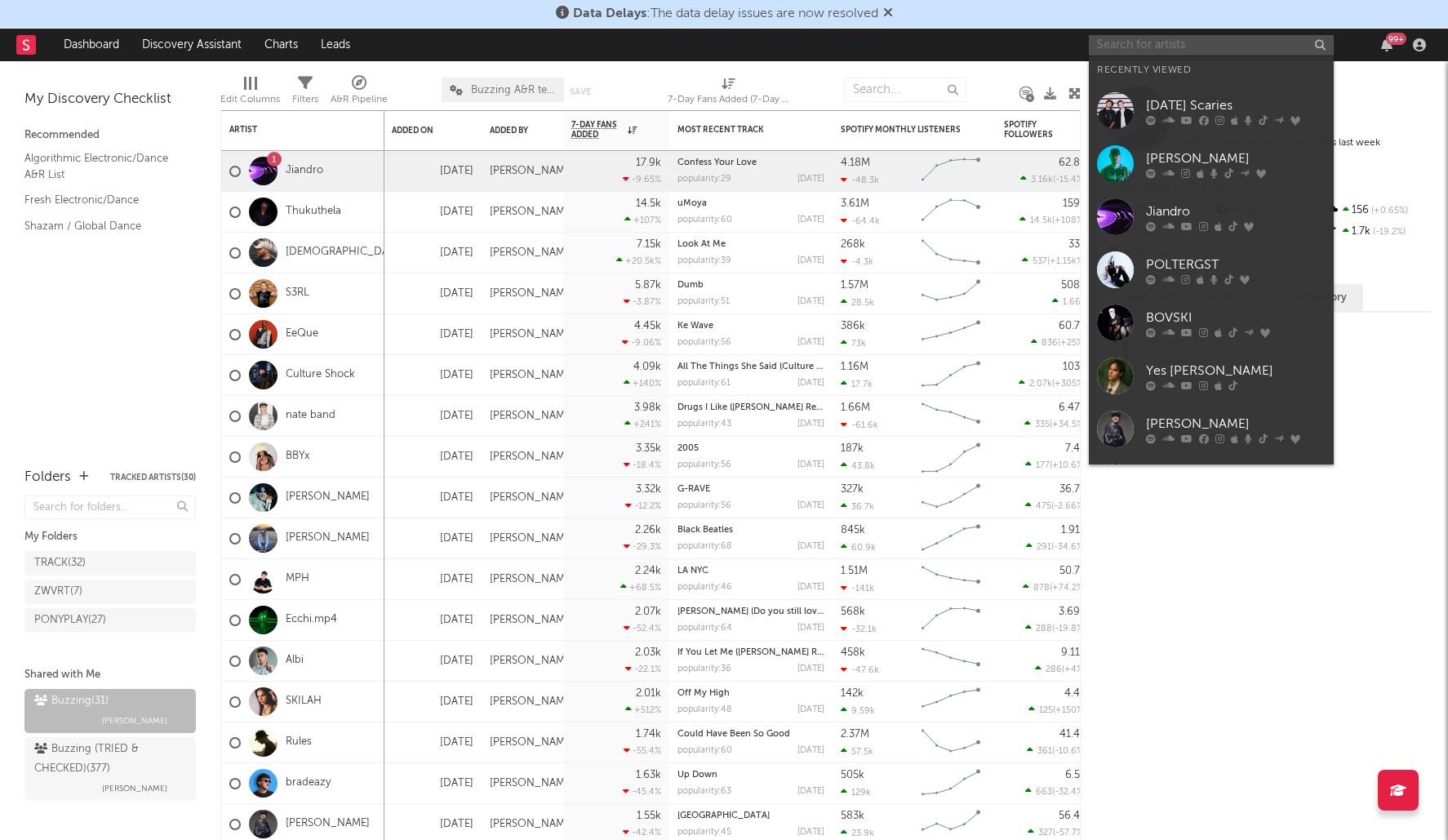
click at [1149, 47] on input "text" at bounding box center [1212, 45] width 245 height 21
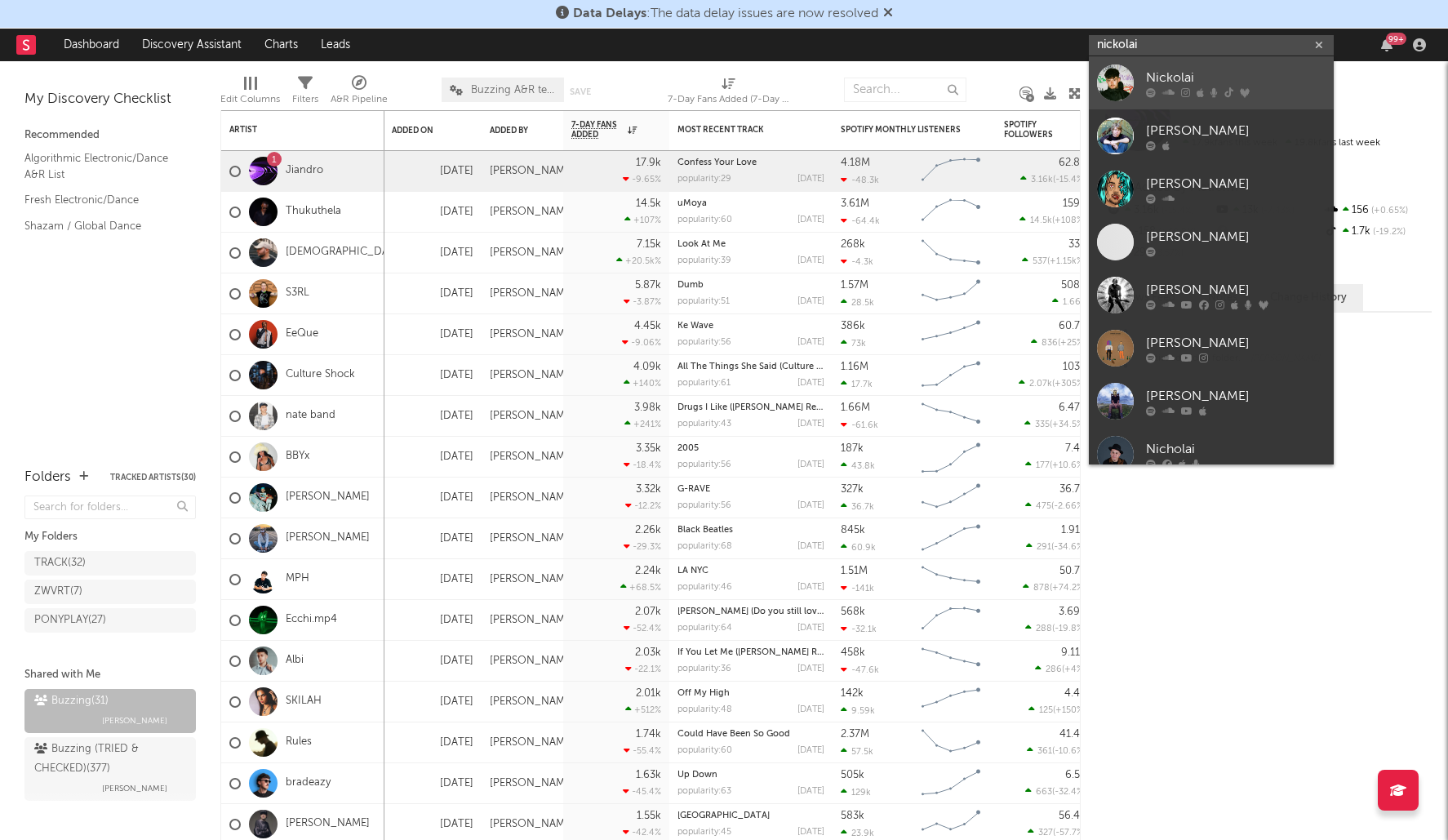
type input "nickolai"
click at [1221, 68] on div "Nickolai" at bounding box center [1236, 77] width 180 height 20
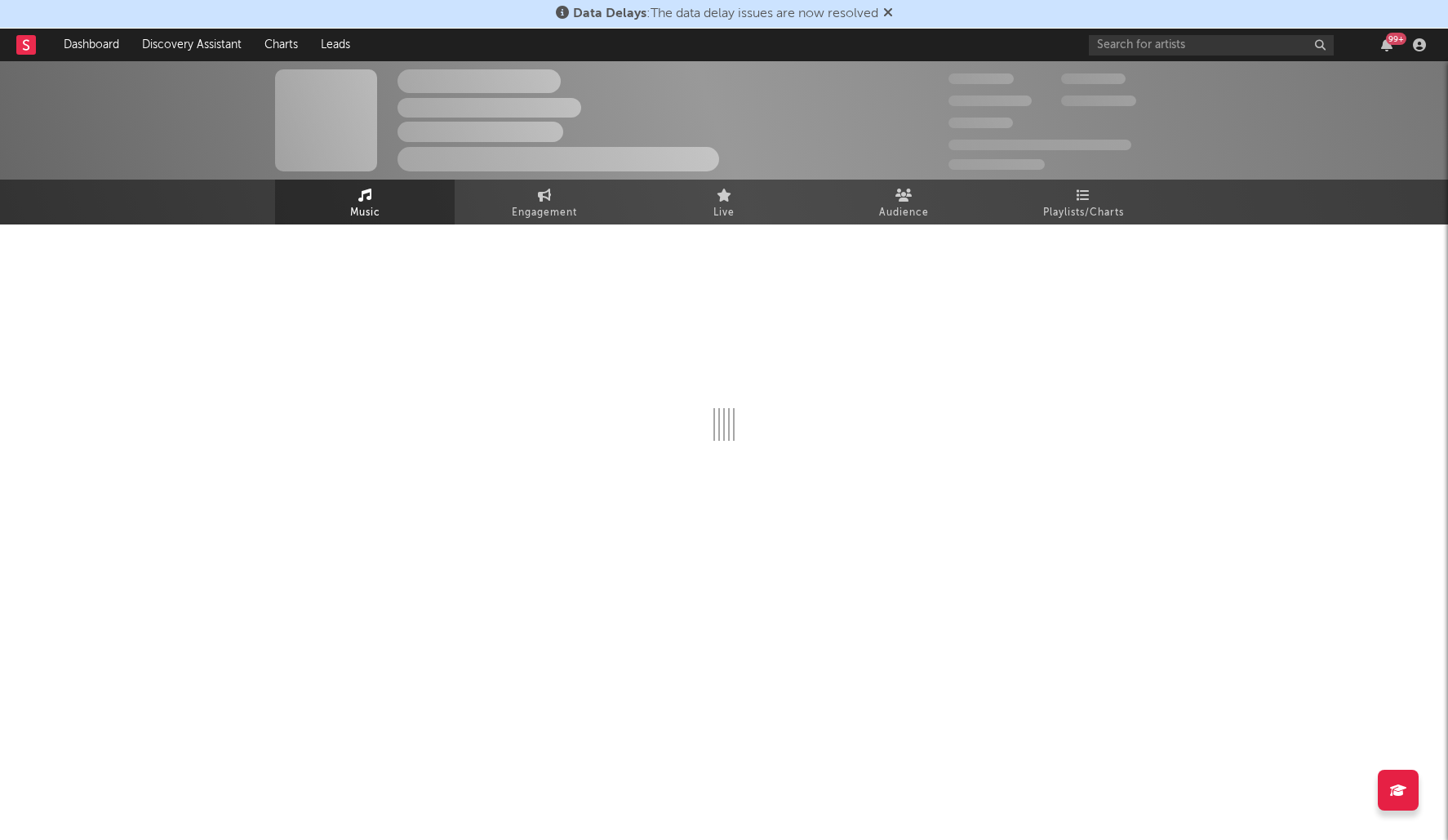
select select "6m"
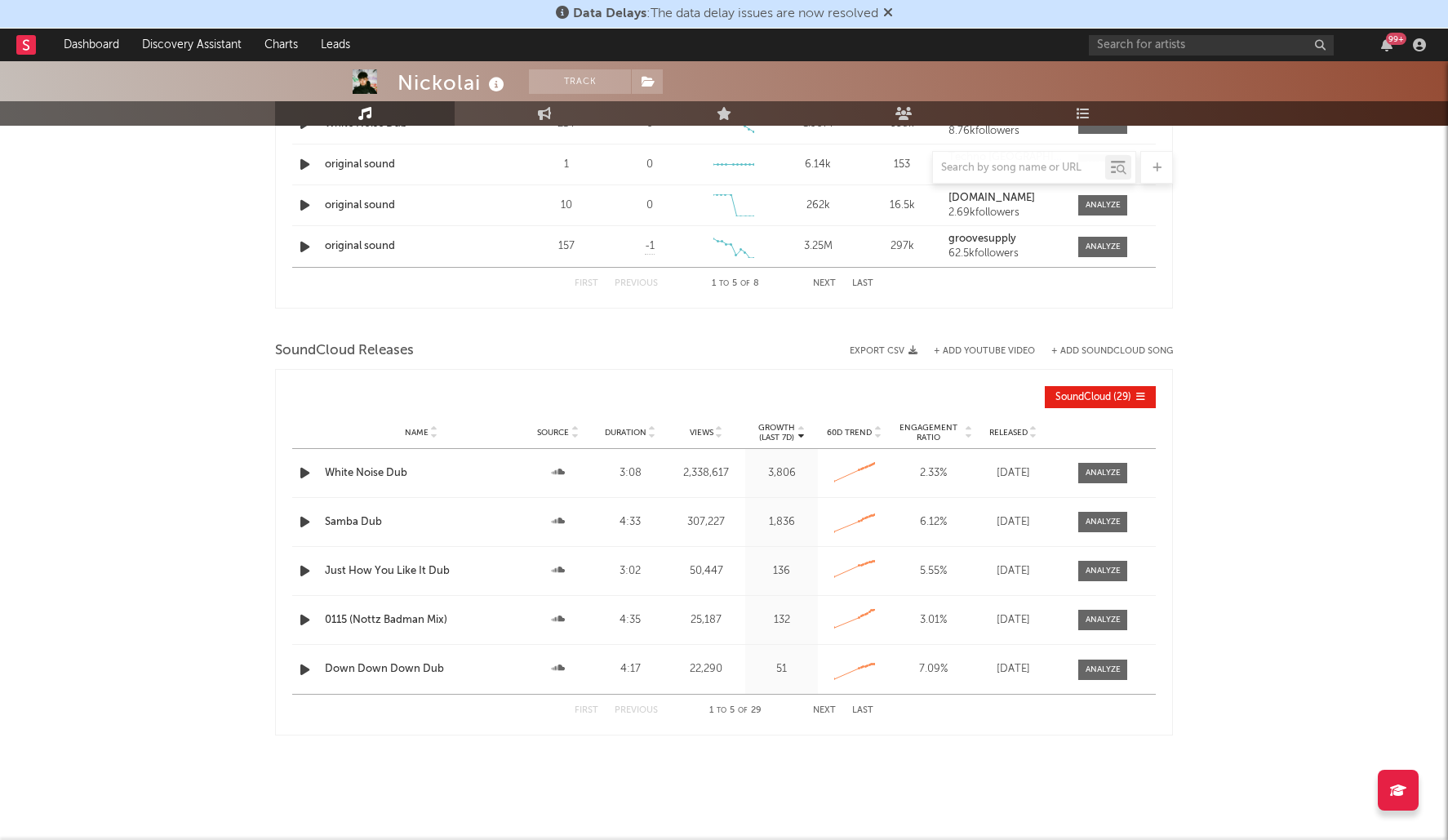
scroll to position [1315, 0]
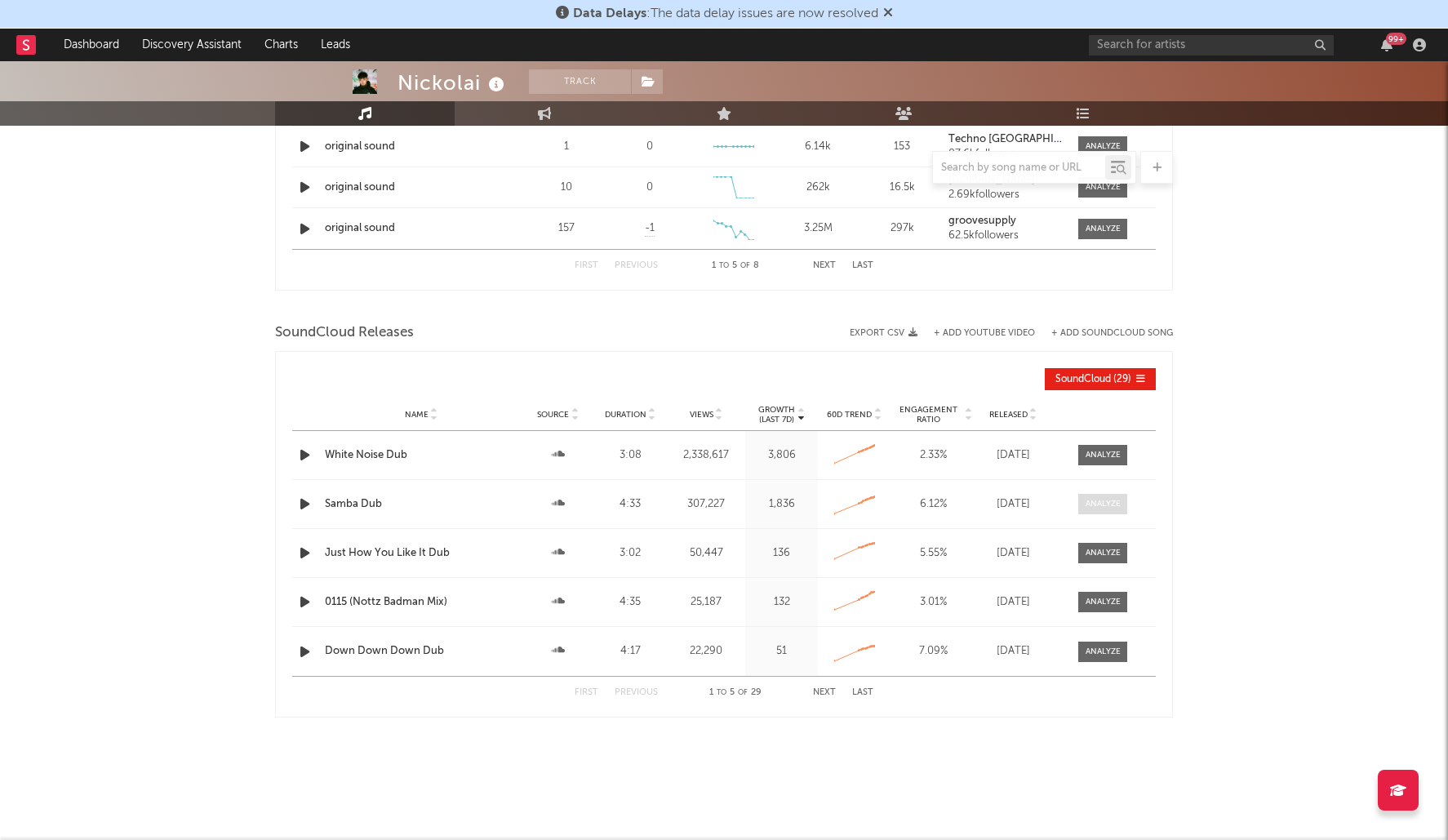
click at [1092, 504] on div at bounding box center [1103, 504] width 35 height 12
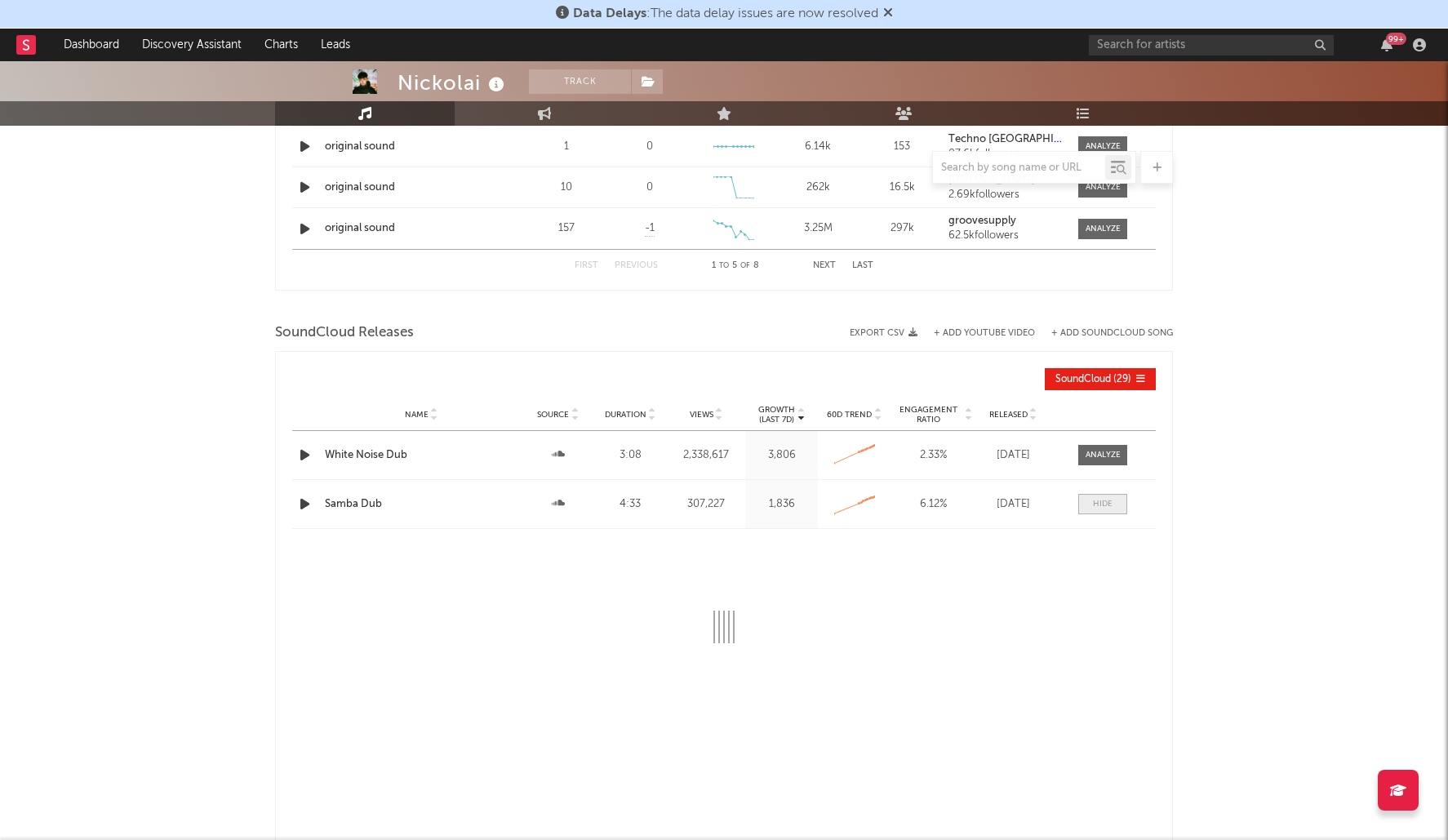
select select "6m"
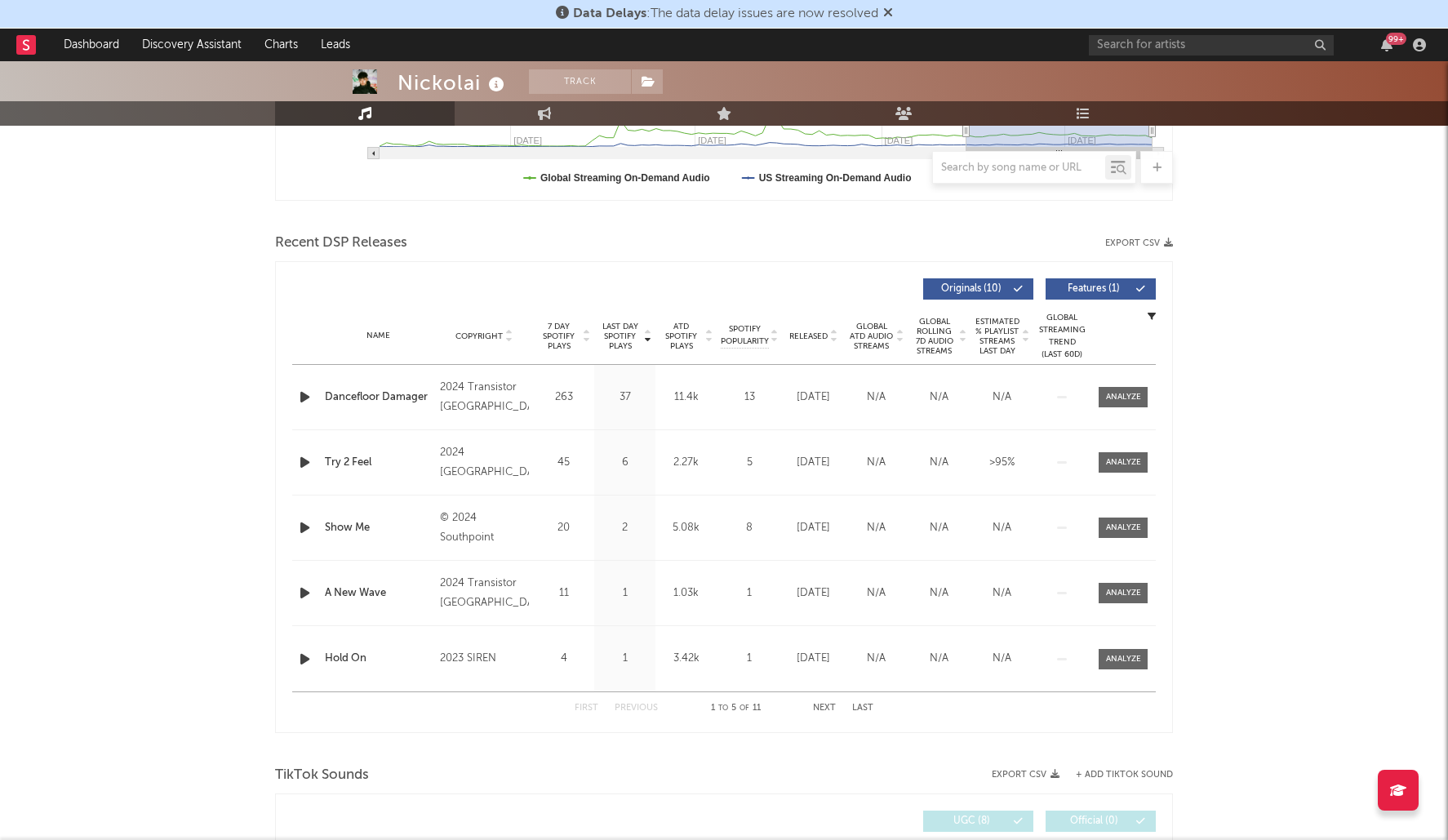
scroll to position [391, 0]
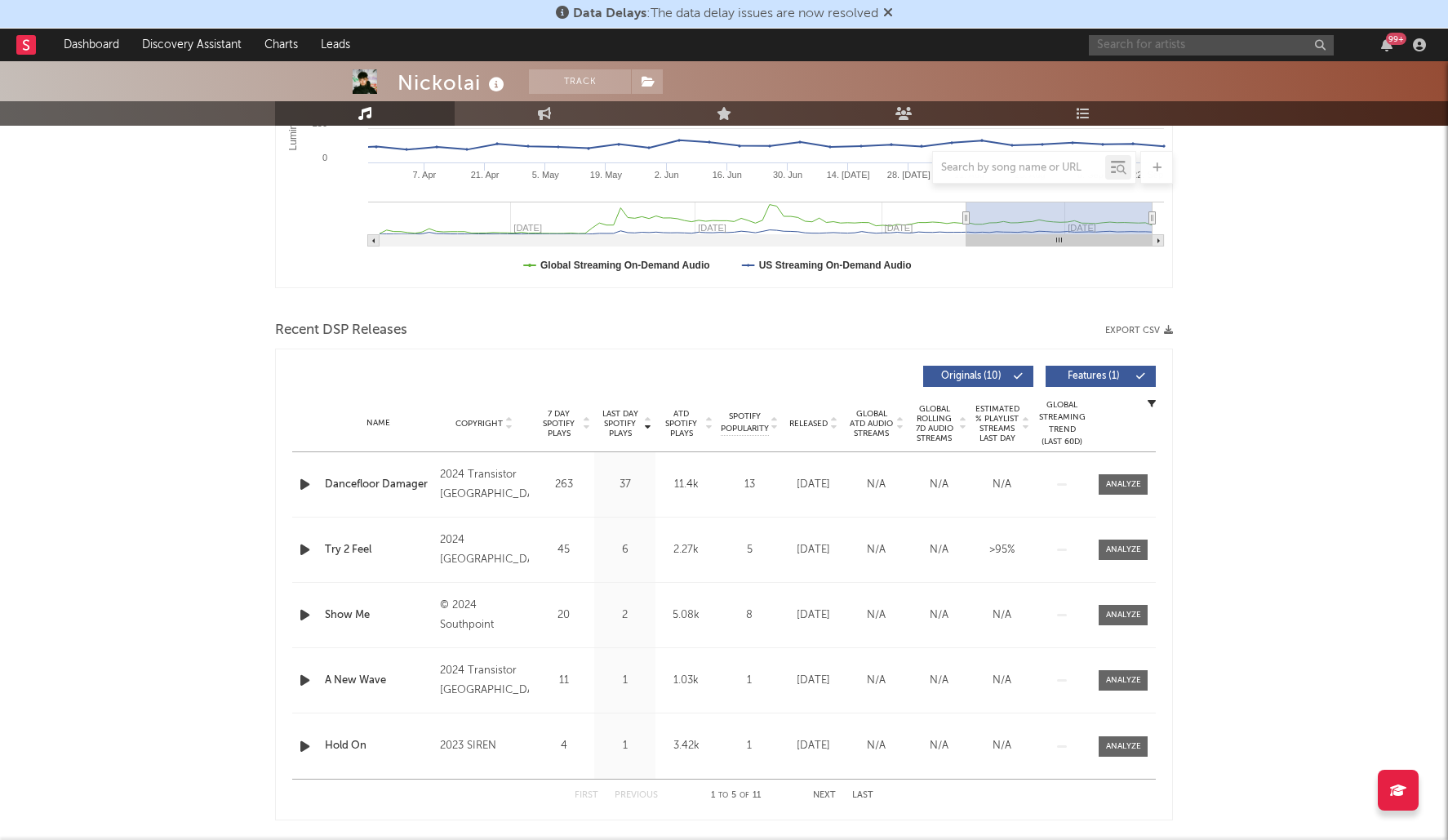
click at [1187, 47] on input "text" at bounding box center [1212, 45] width 245 height 21
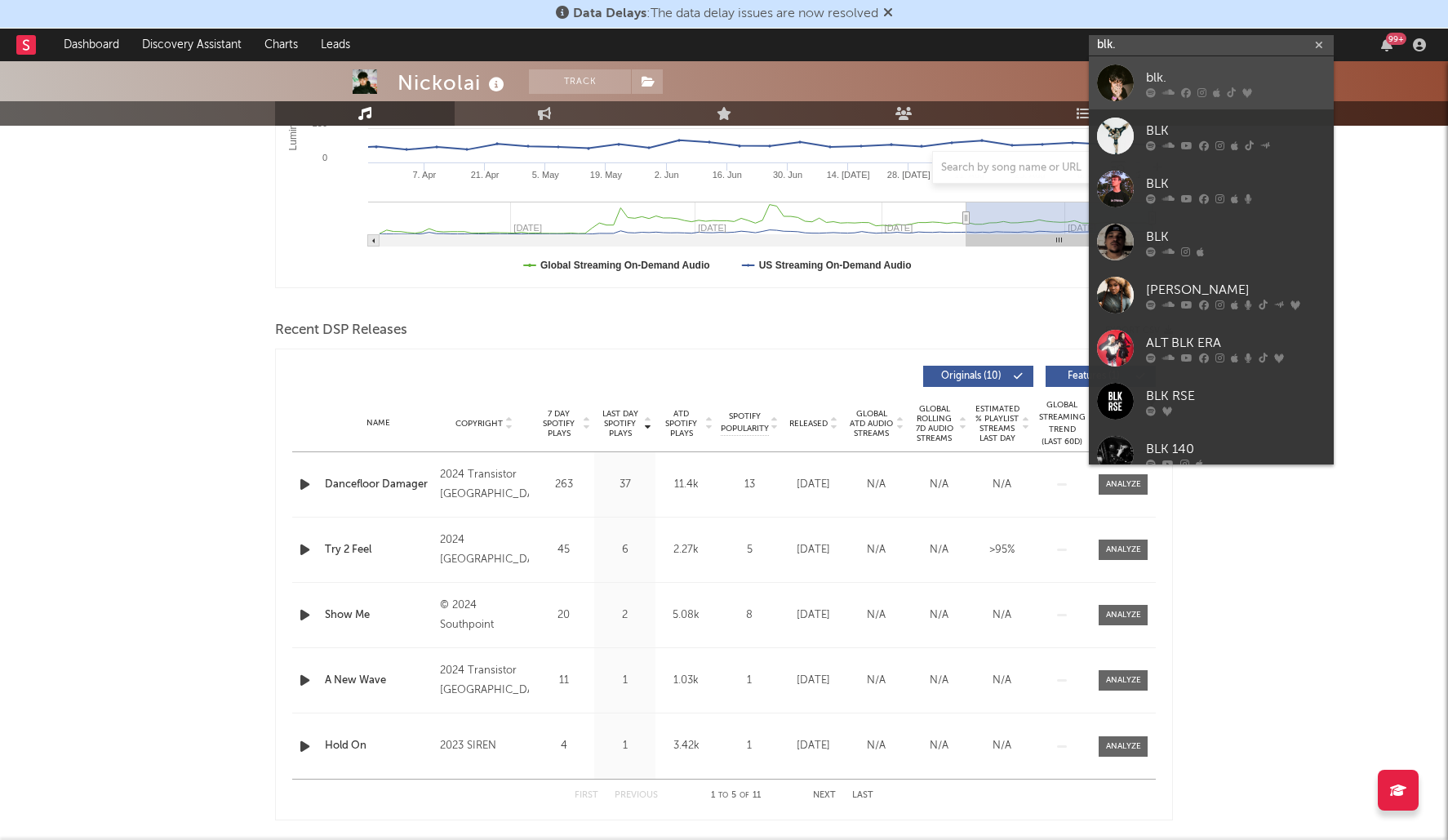
type input "blk."
click at [1217, 65] on link "blk." at bounding box center [1212, 83] width 245 height 53
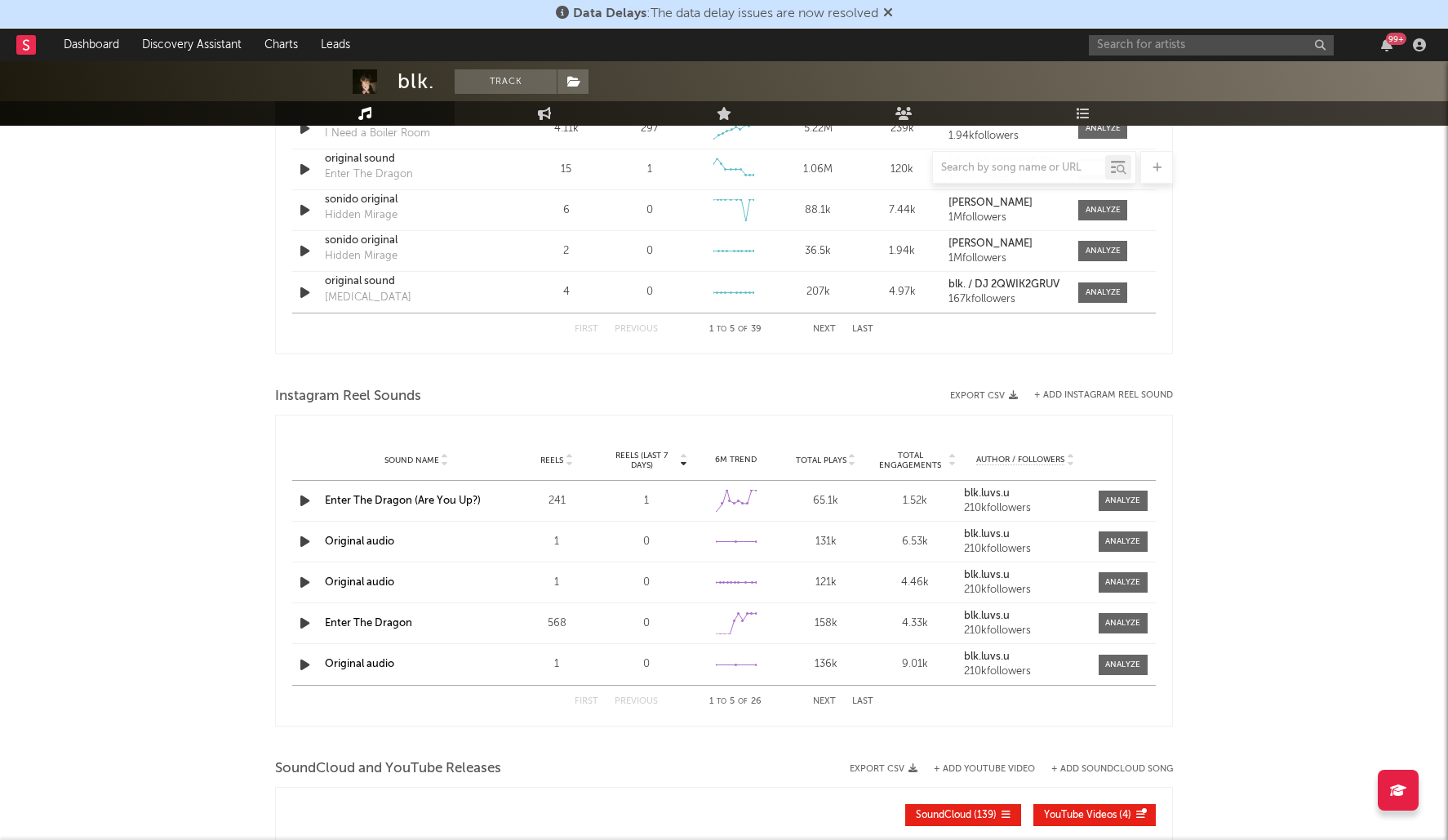
select select "6m"
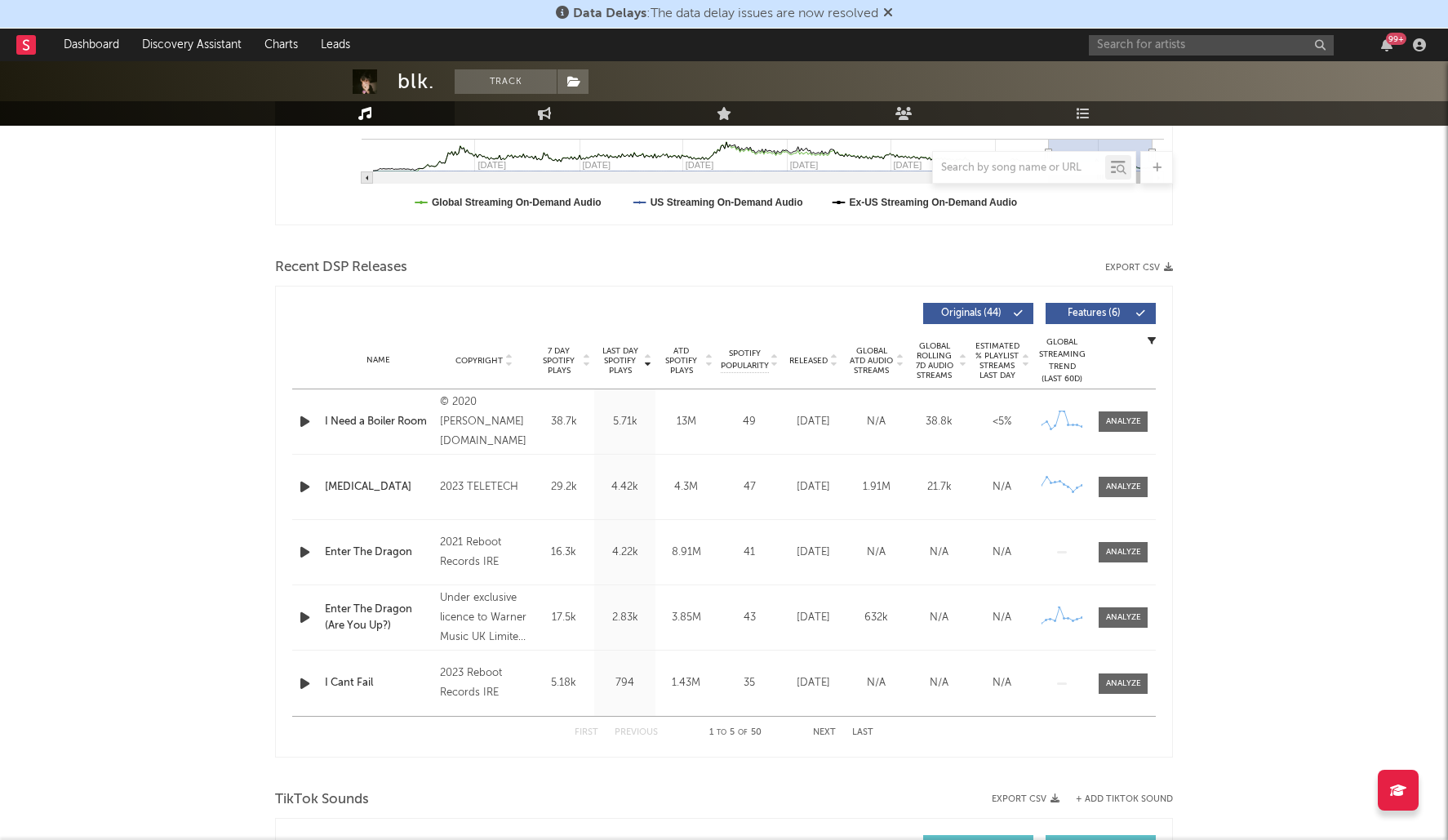
scroll to position [477, 0]
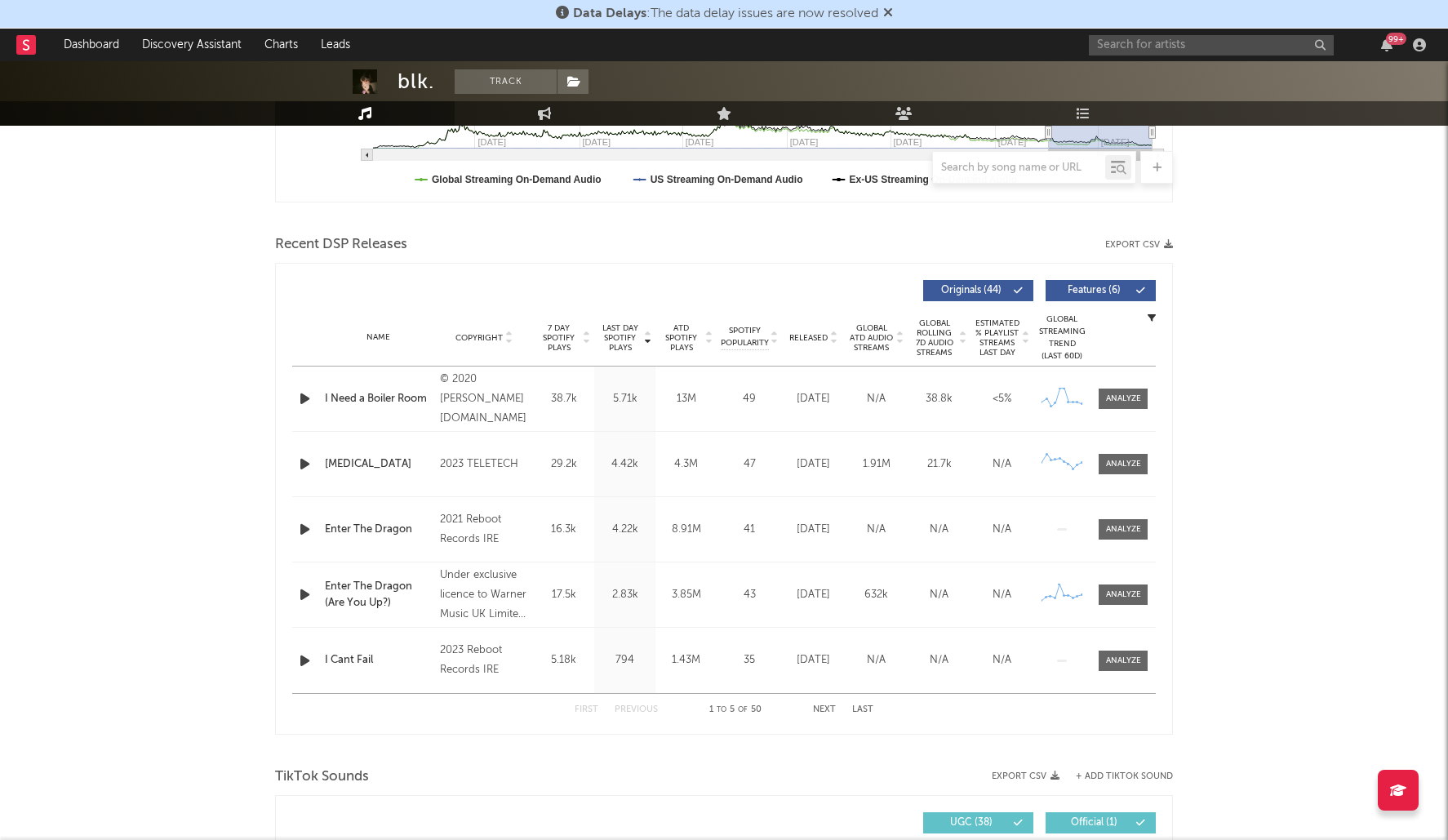
click at [821, 711] on button "Next" at bounding box center [824, 709] width 22 height 9
click at [1127, 395] on div at bounding box center [1123, 398] width 35 height 12
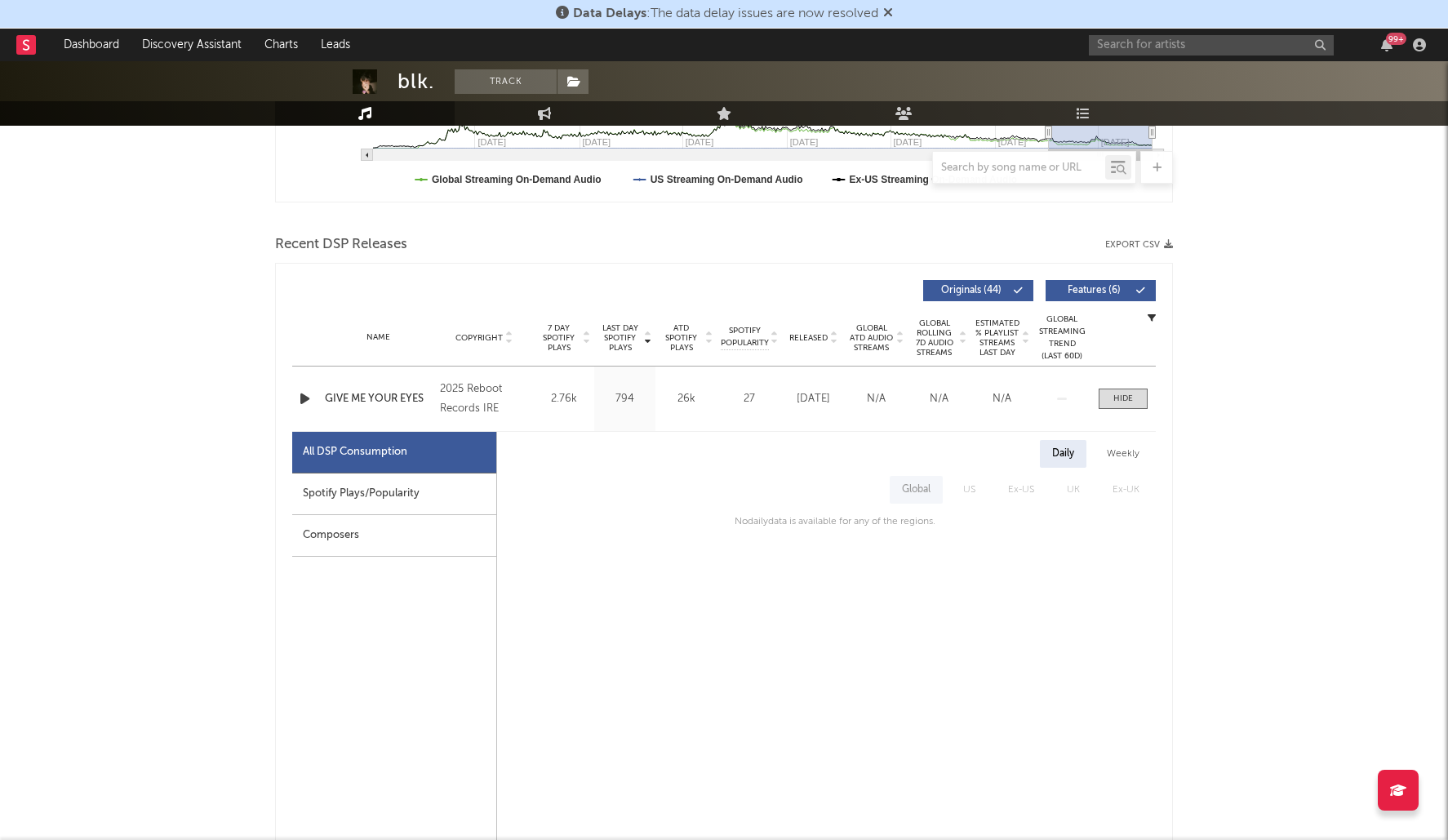
click at [397, 496] on div "Spotify Plays/Popularity" at bounding box center [394, 494] width 204 height 42
select select "1w"
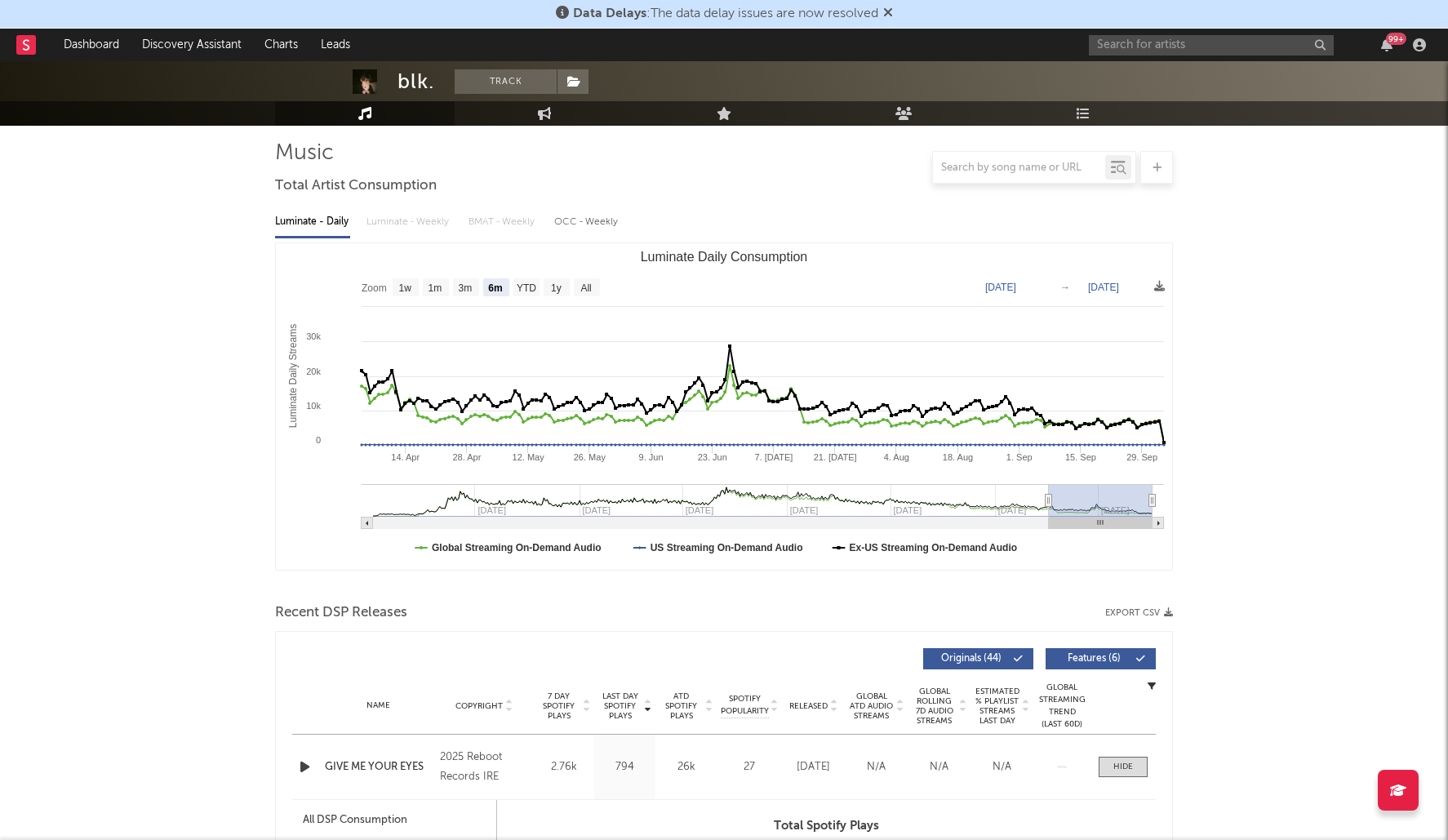
scroll to position [102, 0]
